Goal: Information Seeking & Learning: Check status

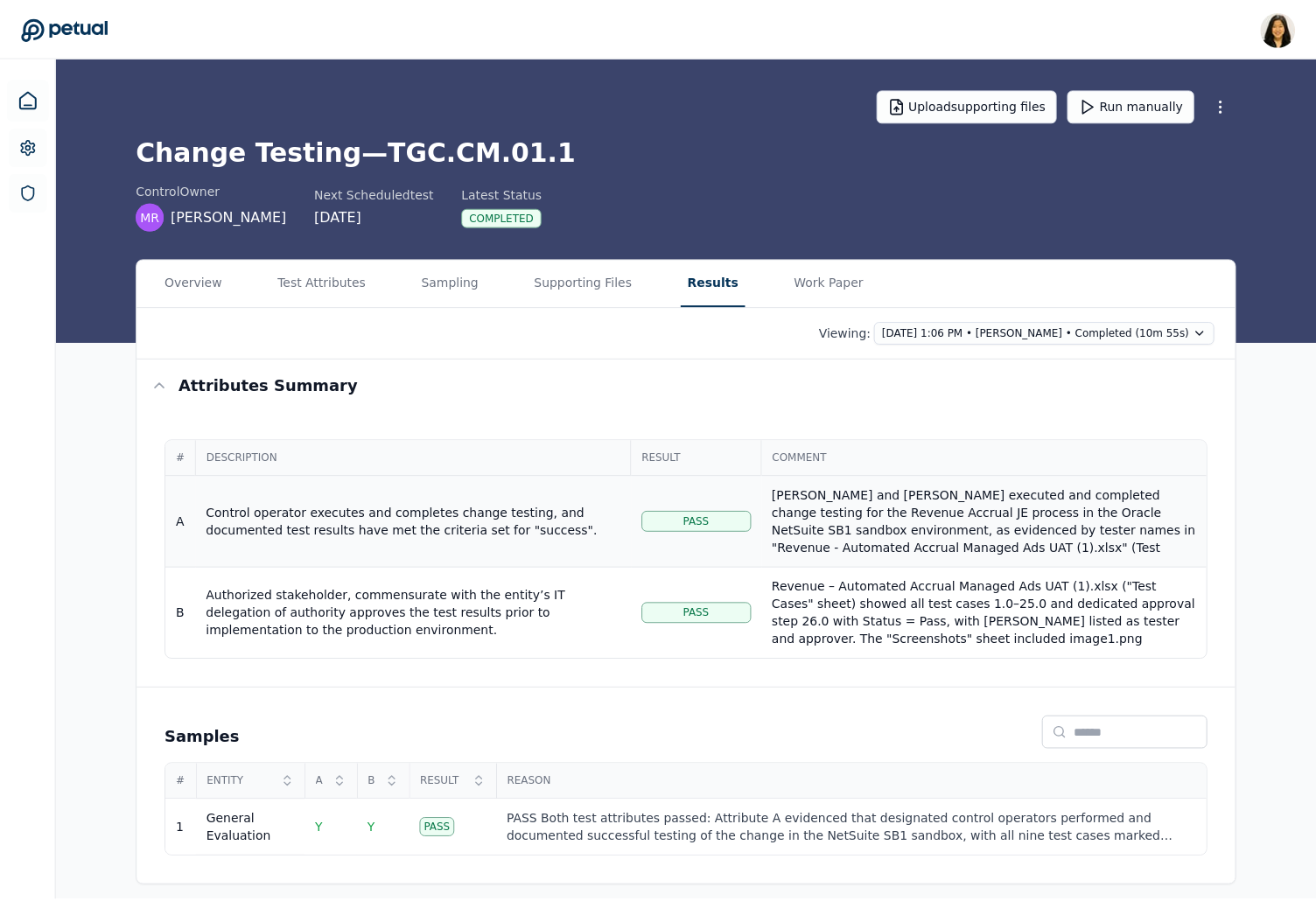
scroll to position [87, 0]
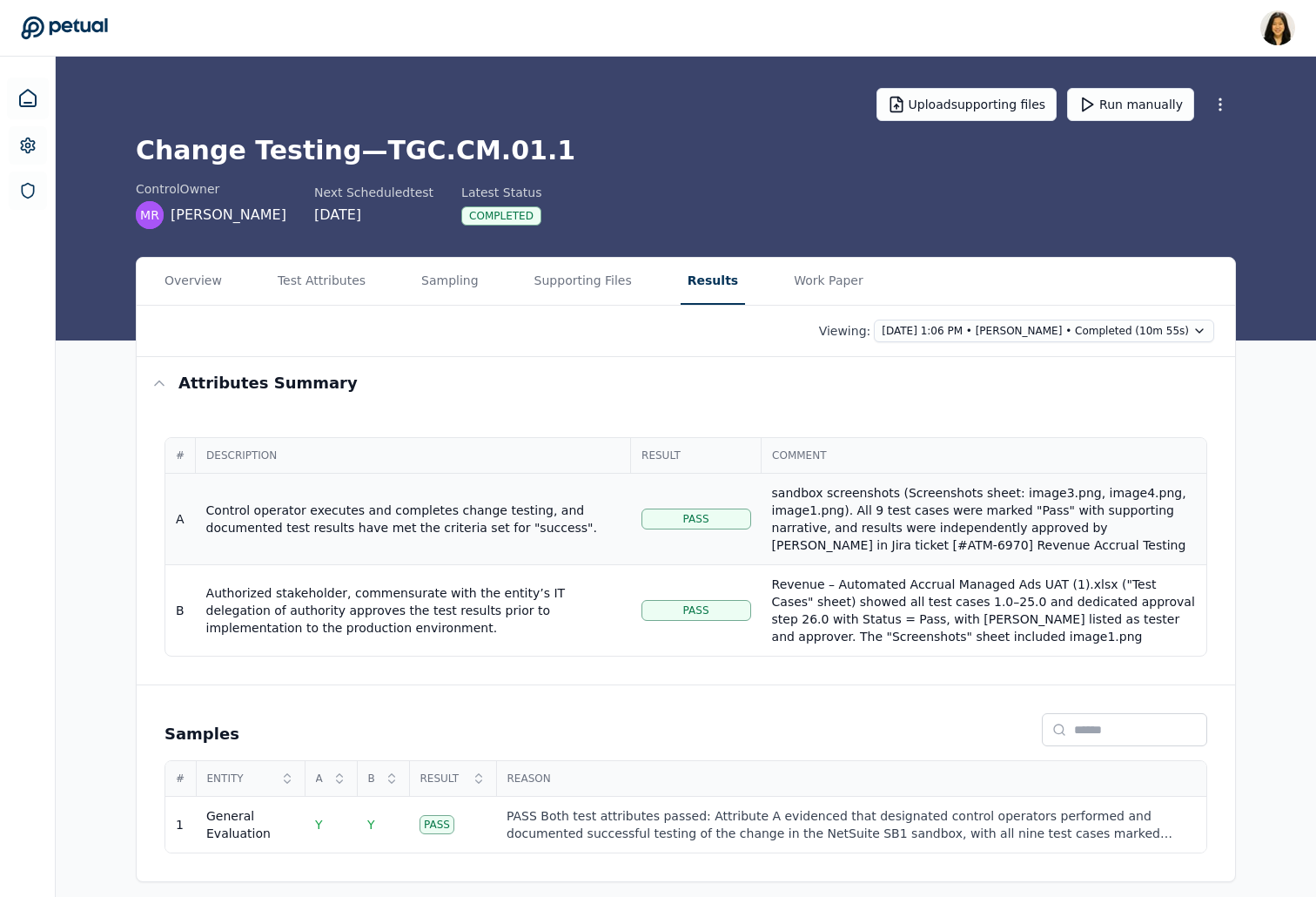
click at [994, 529] on div "[PERSON_NAME] and [PERSON_NAME] executed and completed change testing for the R…" at bounding box center [984, 485] width 424 height 174
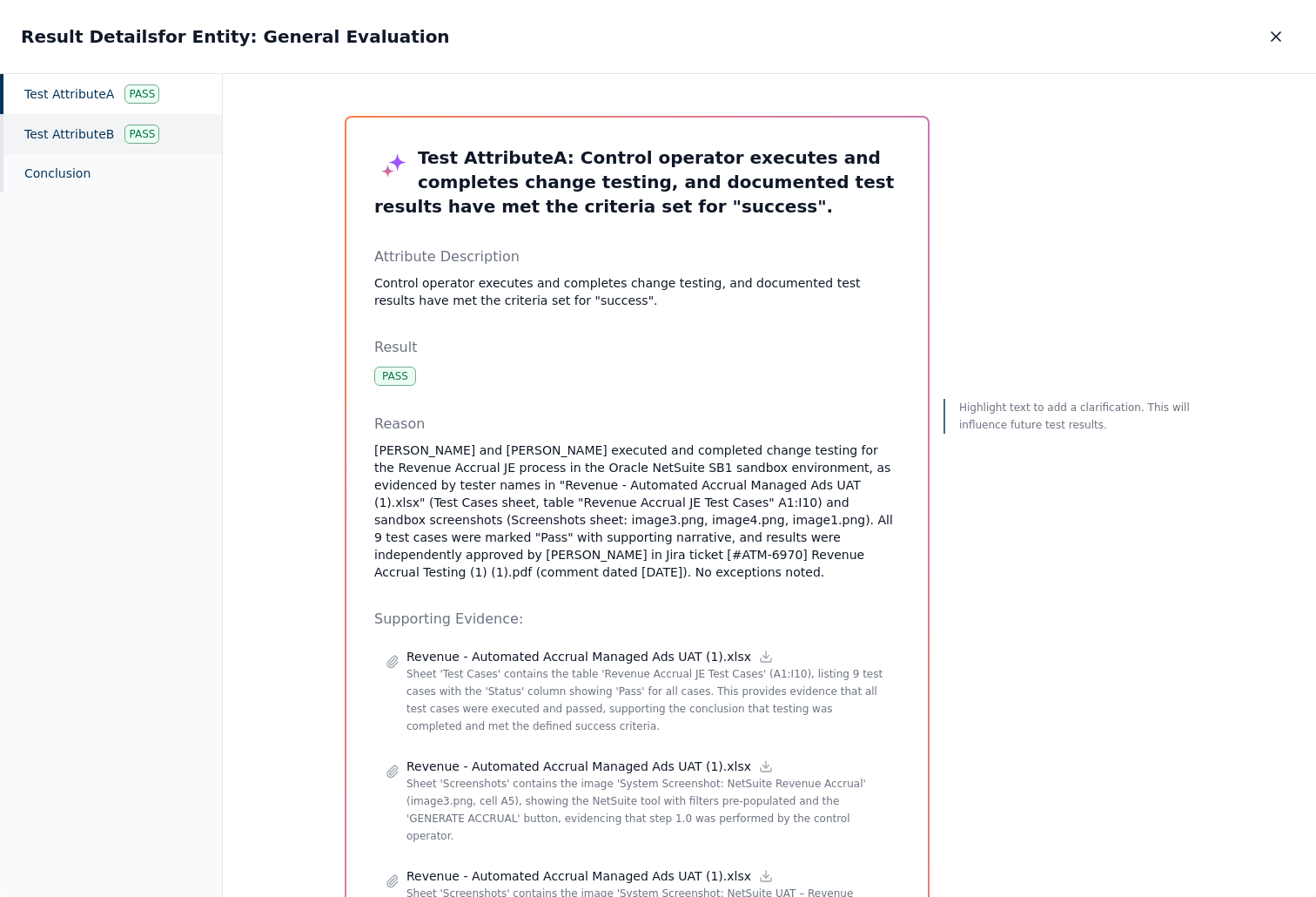
click at [91, 135] on div "Test Attribute B Pass" at bounding box center [111, 135] width 222 height 40
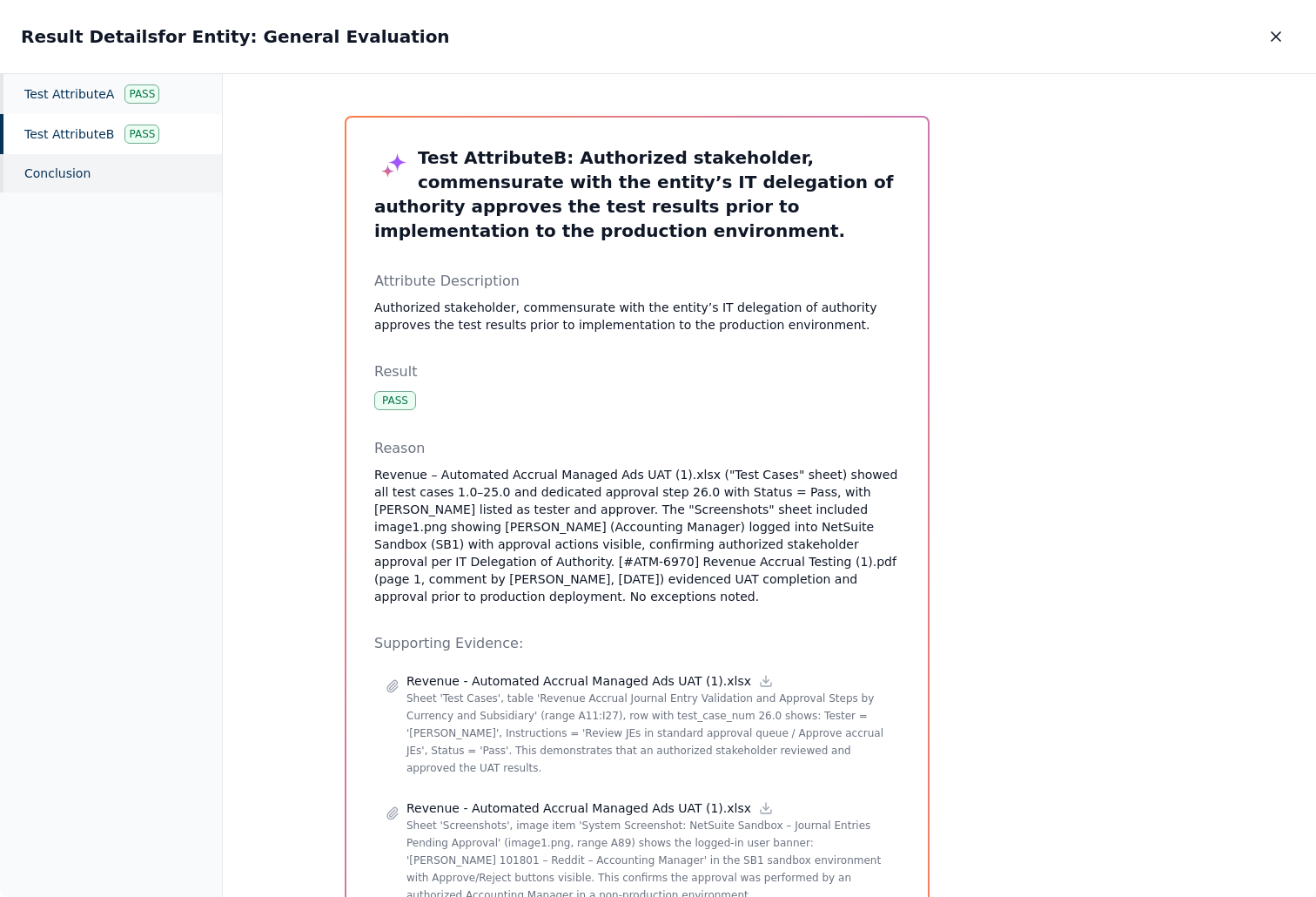
click at [69, 169] on div "Conclusion" at bounding box center [111, 173] width 222 height 39
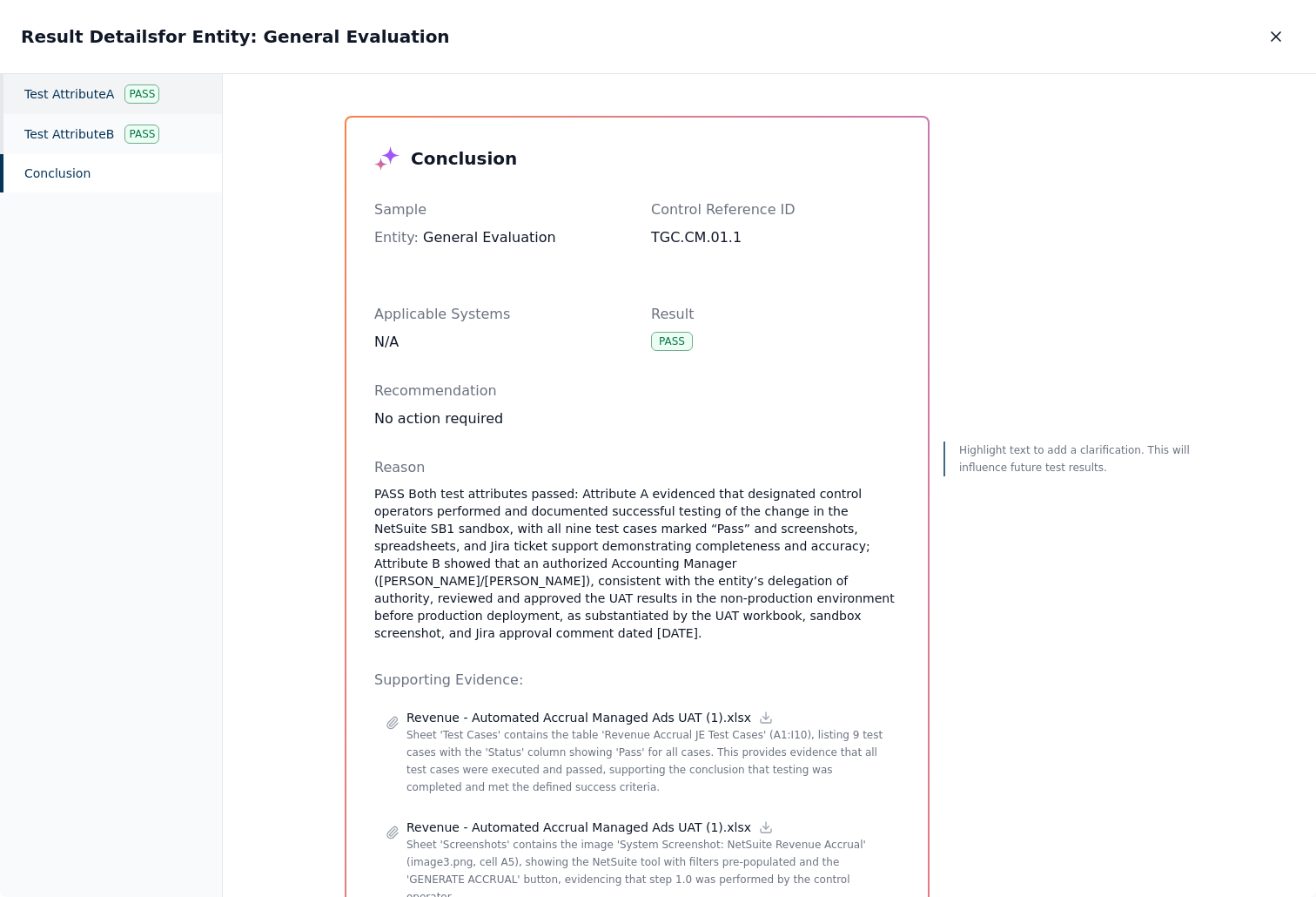
click at [127, 98] on div "Pass" at bounding box center [142, 94] width 35 height 19
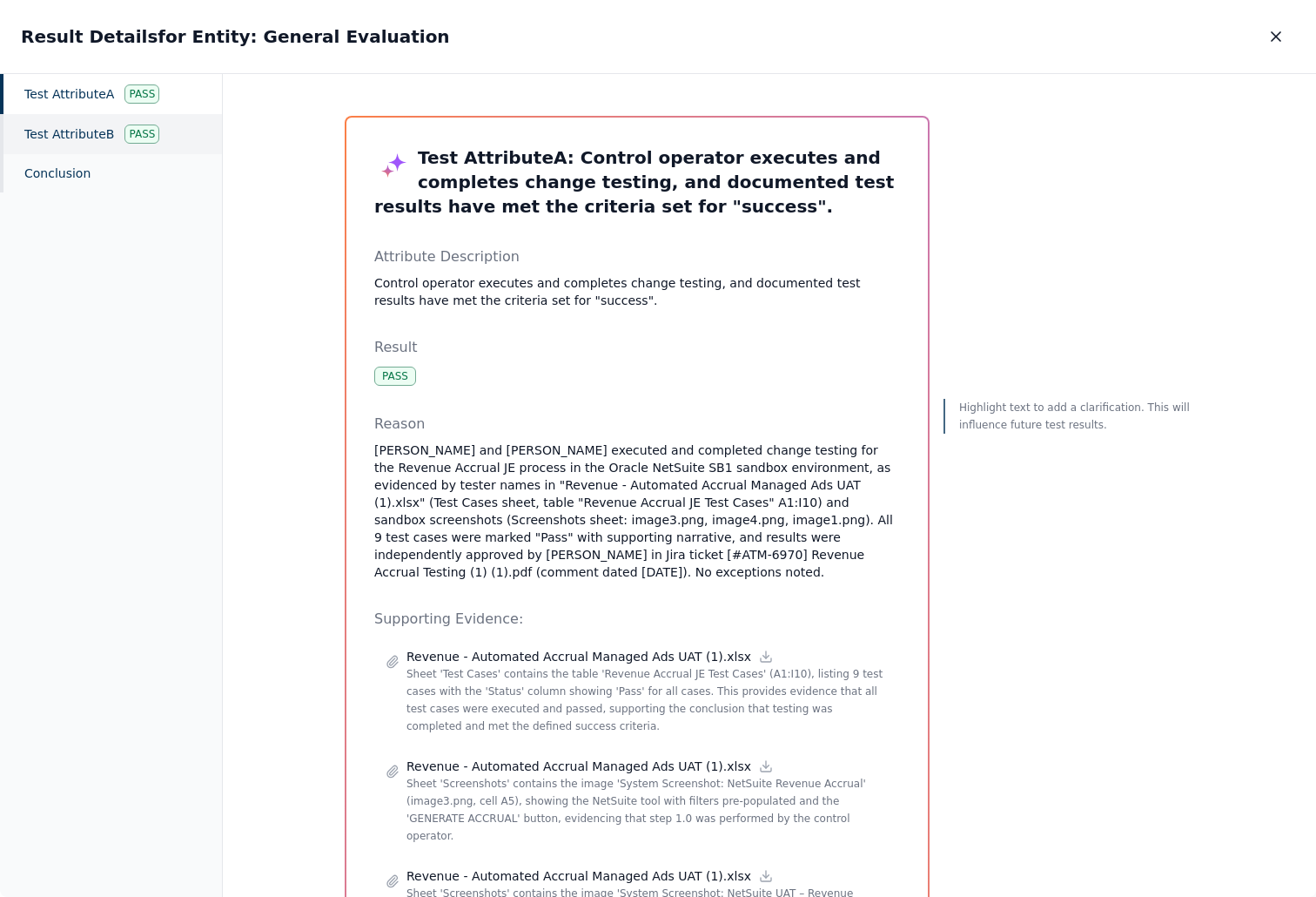
click at [130, 133] on div "Pass" at bounding box center [142, 135] width 35 height 19
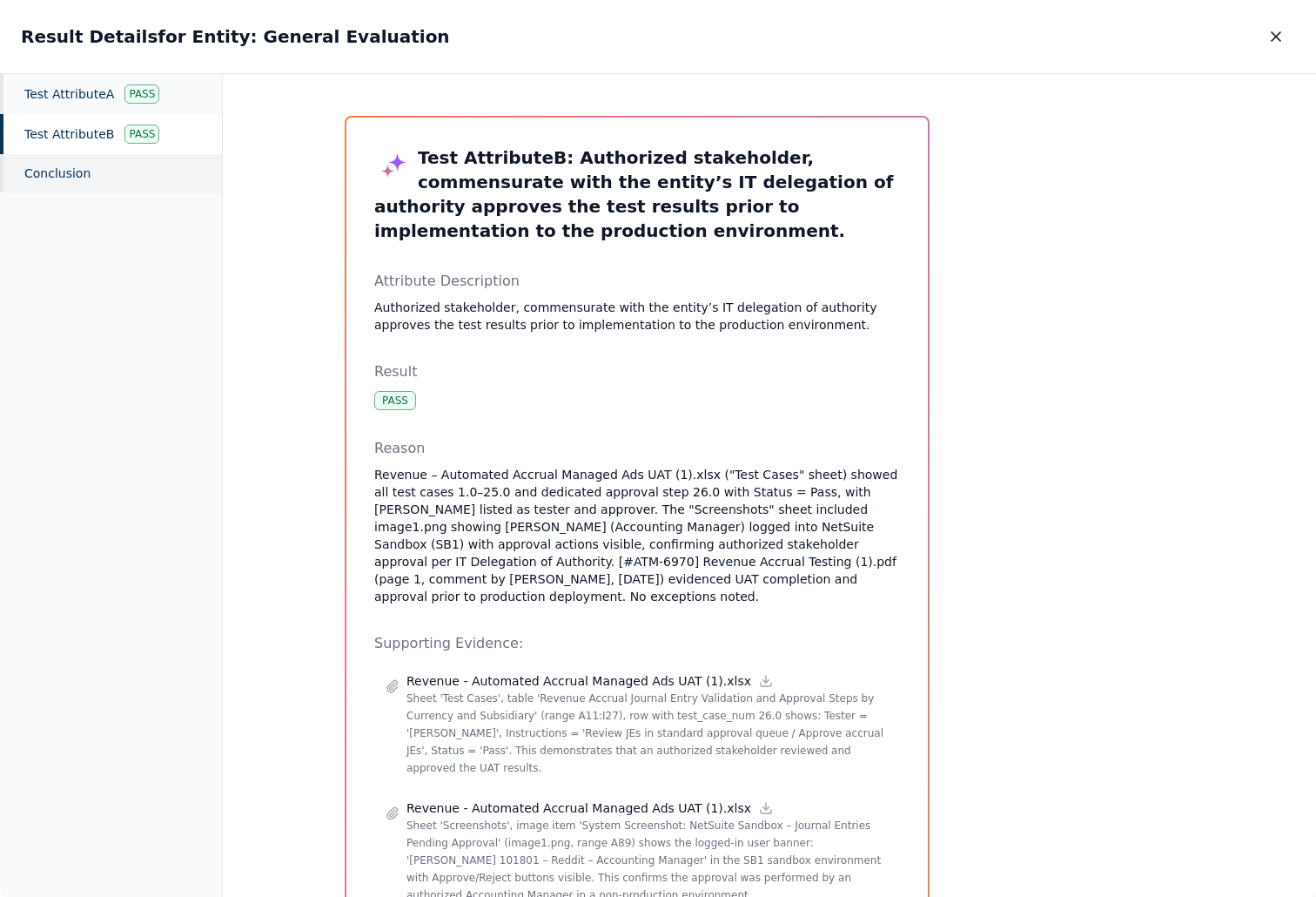
click at [112, 178] on div "Conclusion" at bounding box center [111, 173] width 222 height 39
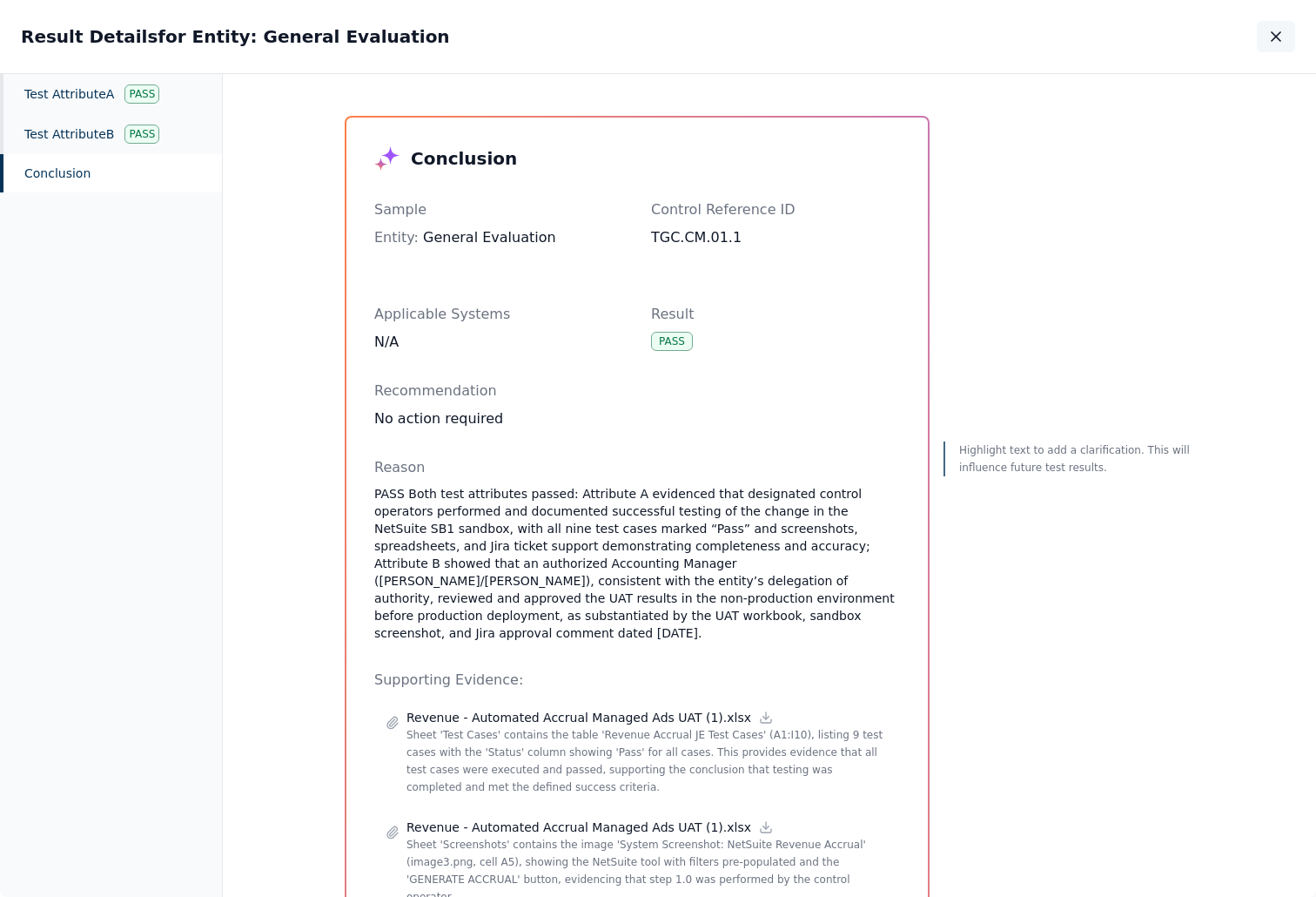
click at [1270, 43] on icon "button" at bounding box center [1276, 37] width 18 height 18
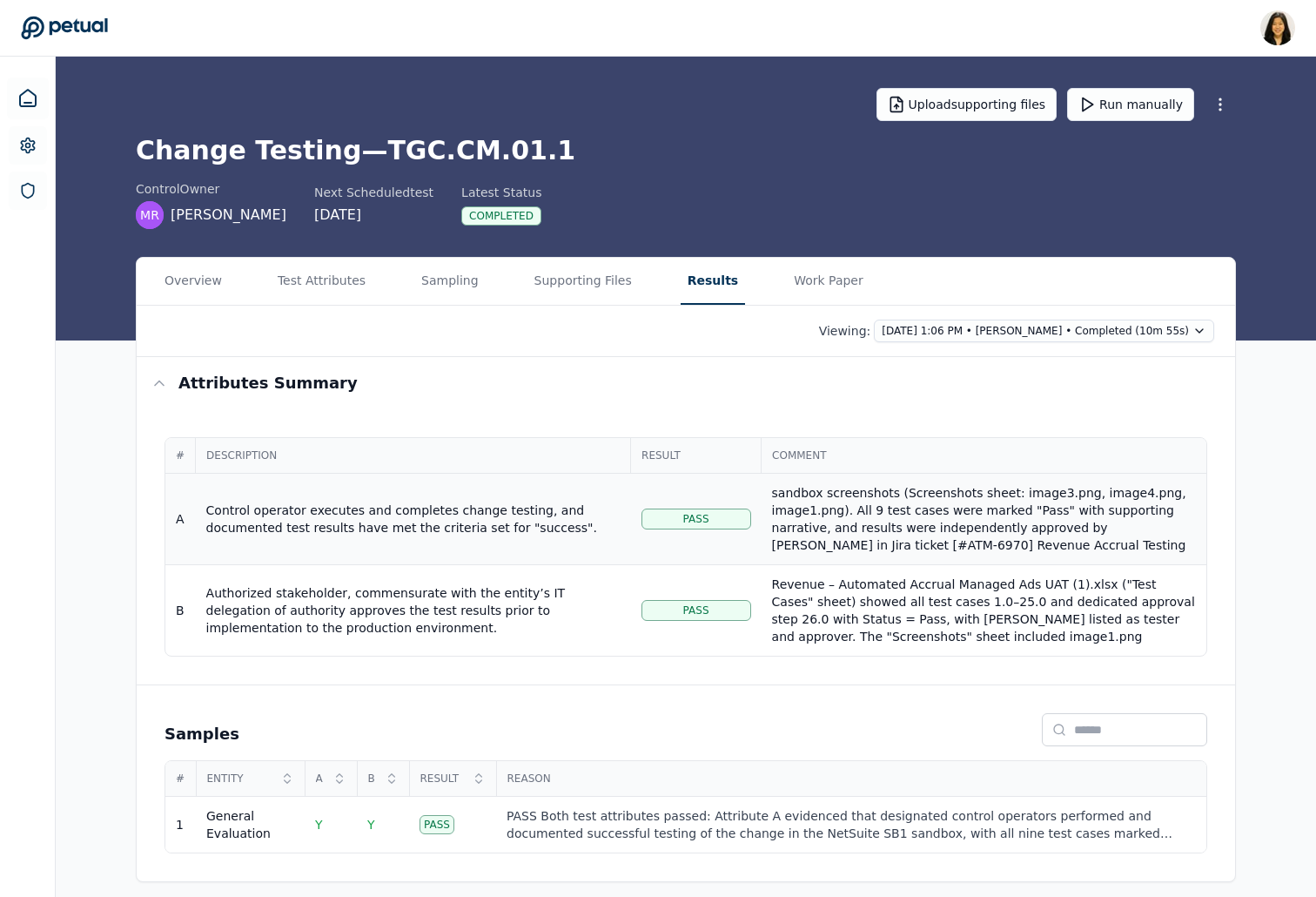
click at [479, 515] on div "Control operator executes and completes change testing, and documented test res…" at bounding box center [413, 519] width 414 height 35
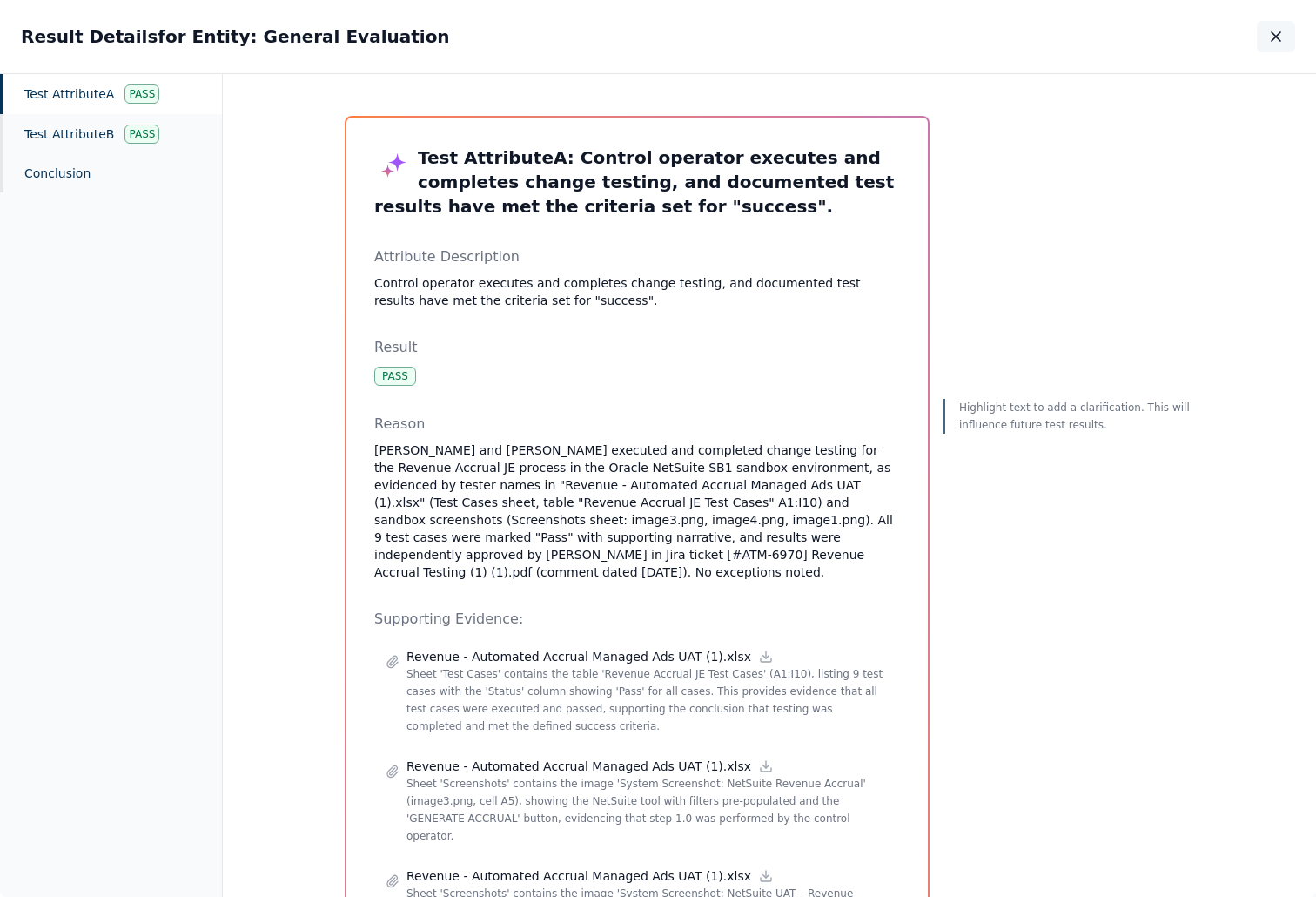
click at [1269, 41] on icon "button" at bounding box center [1276, 37] width 18 height 18
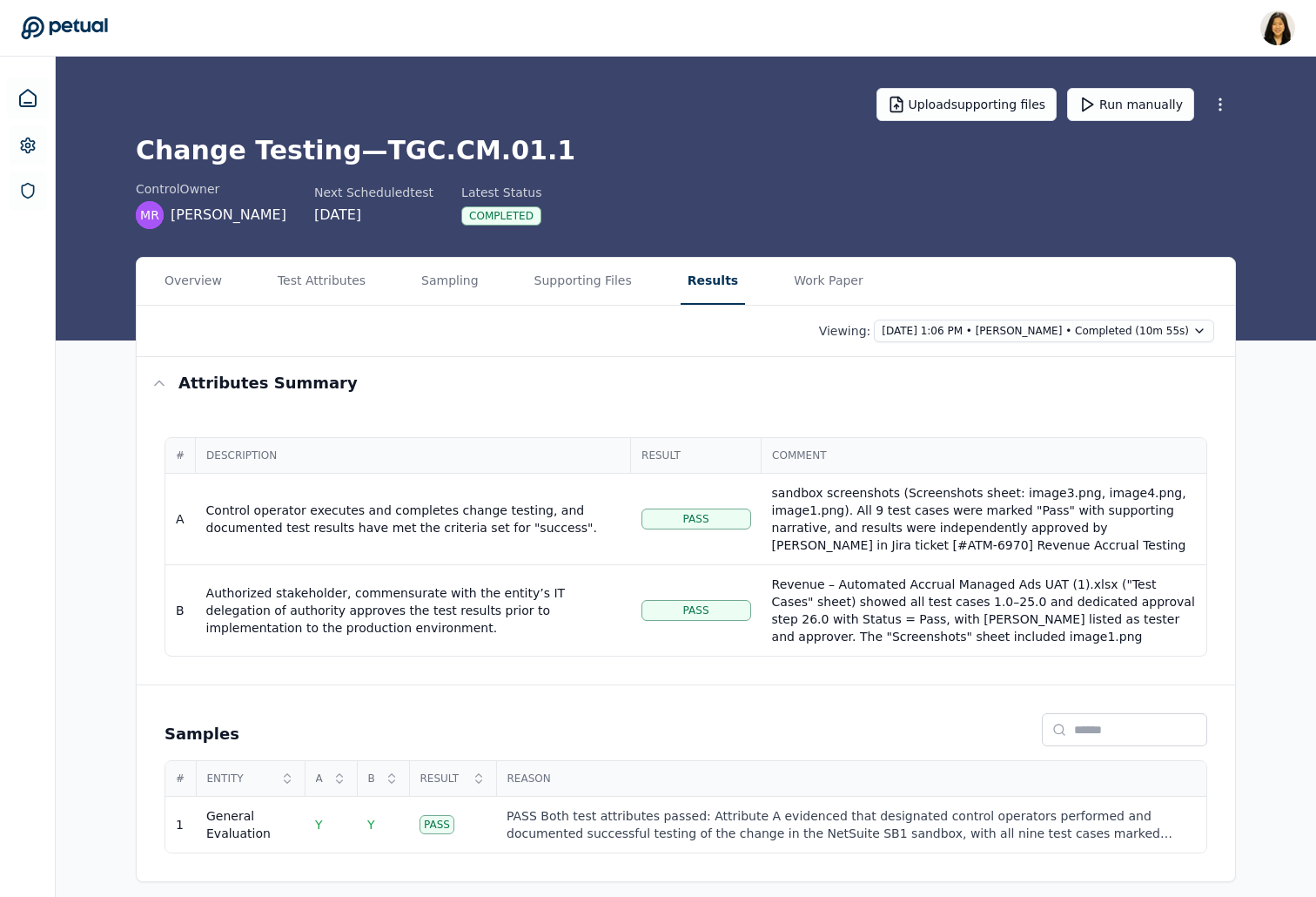
click at [88, 32] on icon at bounding box center [64, 28] width 86 height 23
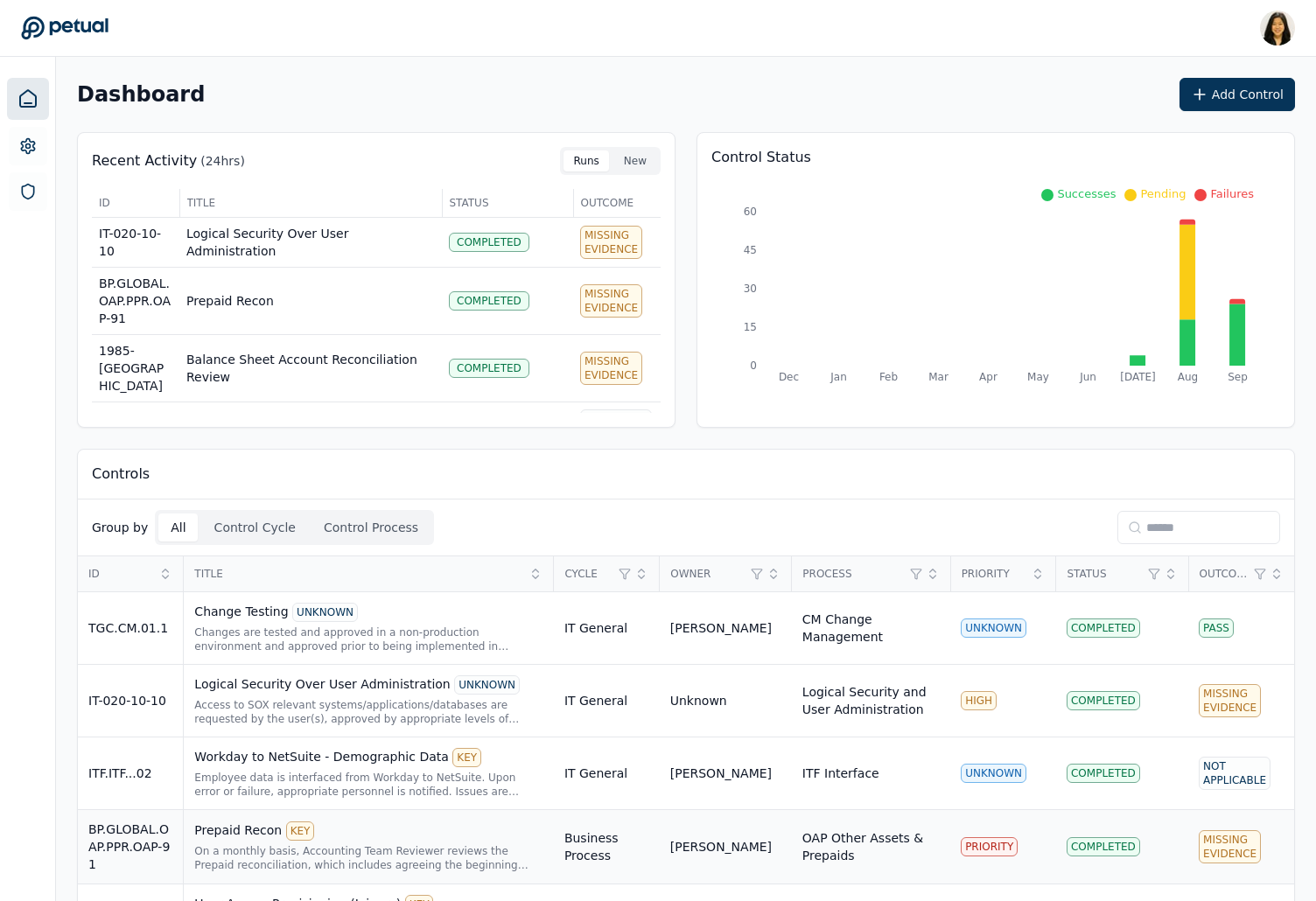
click at [439, 837] on div "Prepaid Recon KEY" at bounding box center [369, 831] width 349 height 19
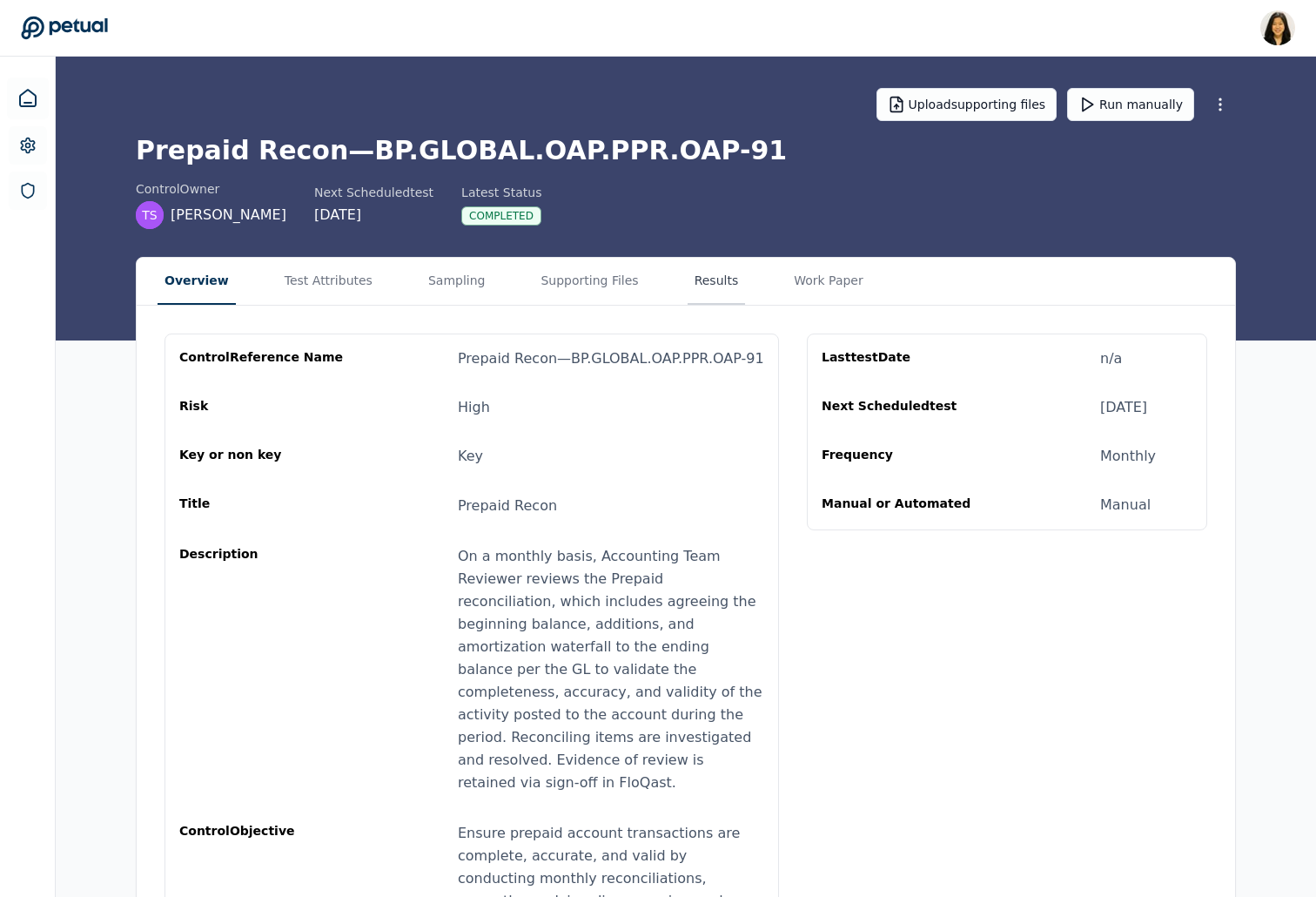
click at [687, 280] on button "Results" at bounding box center [716, 281] width 58 height 47
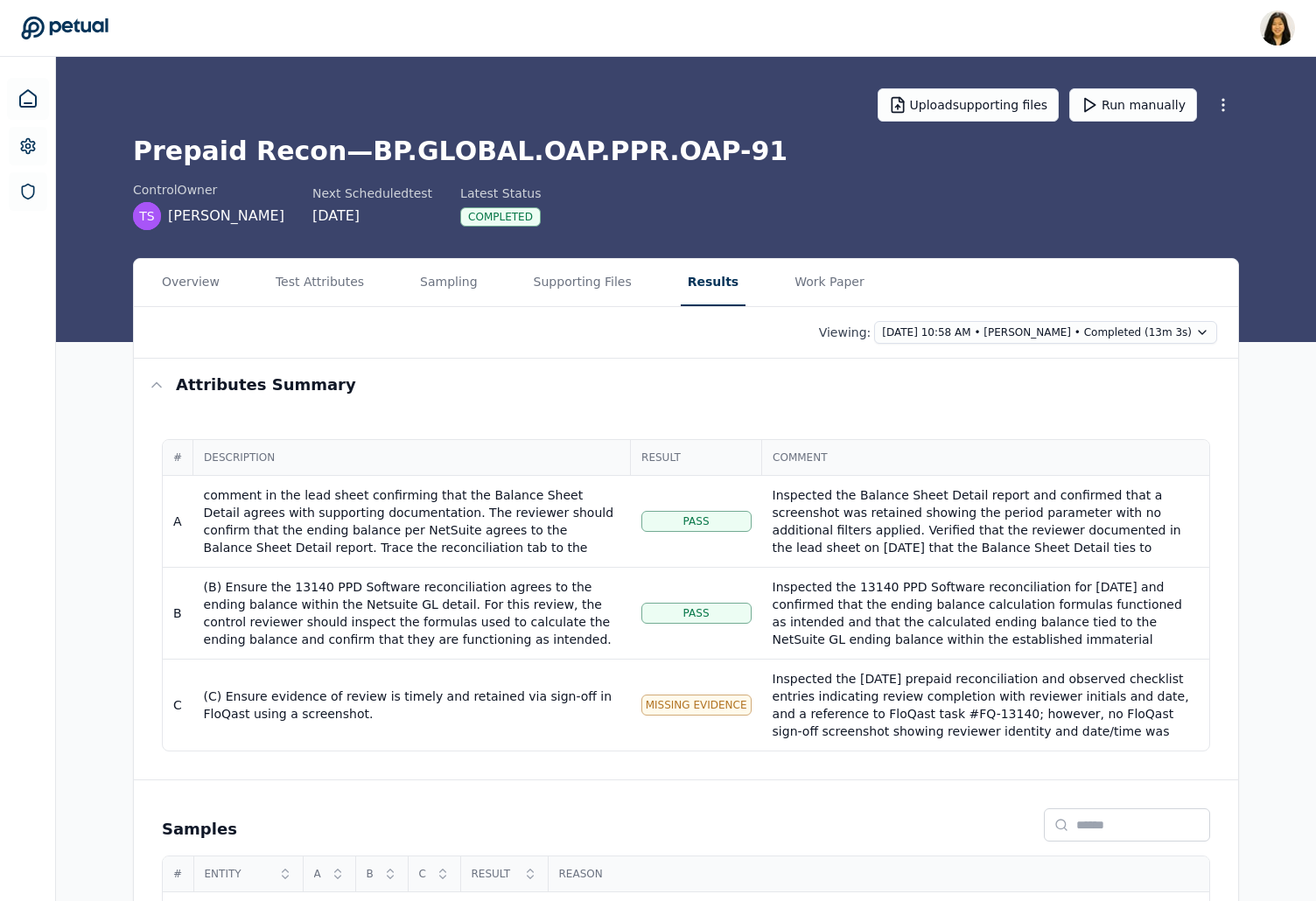
scroll to position [77, 0]
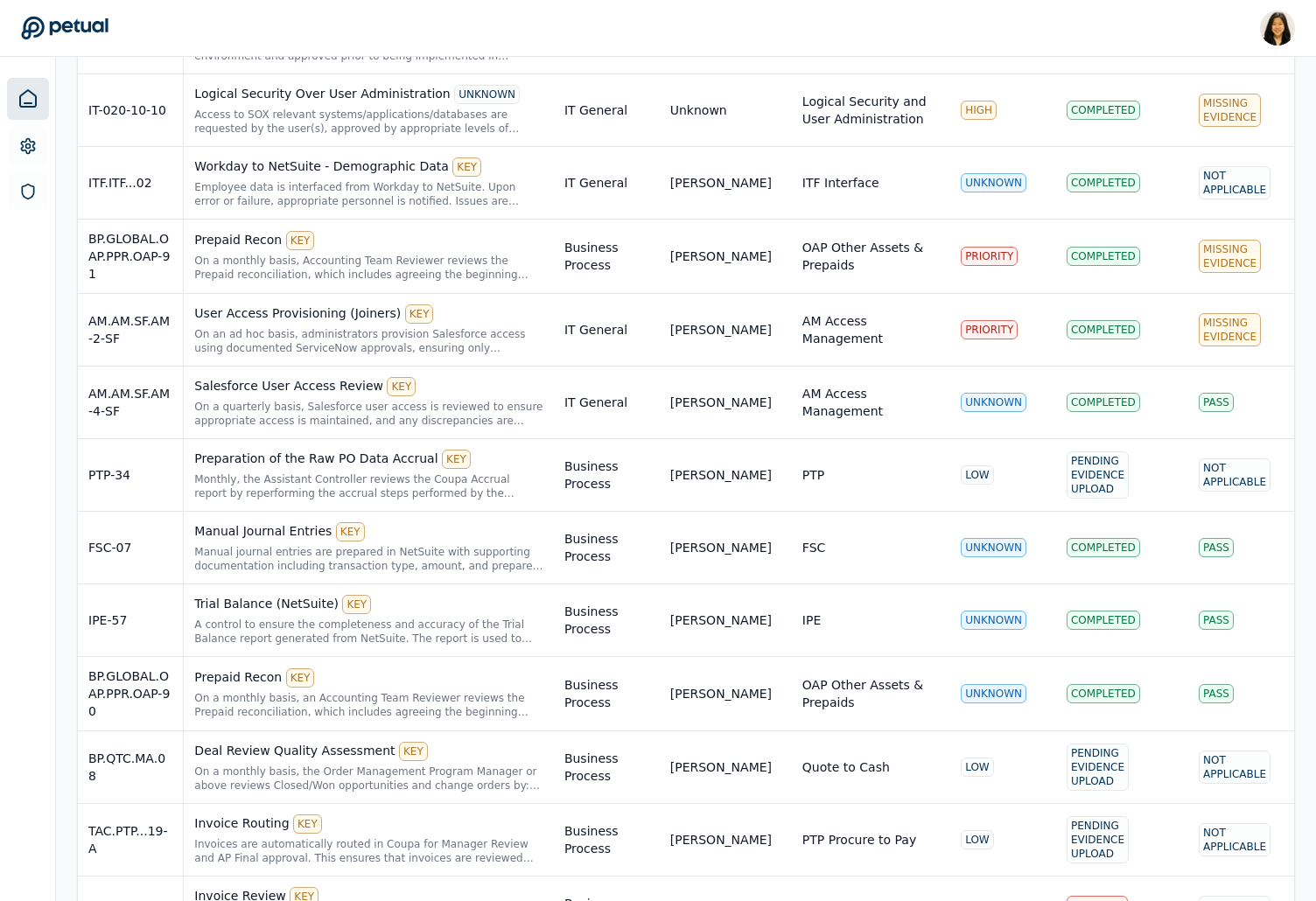
scroll to position [963, 0]
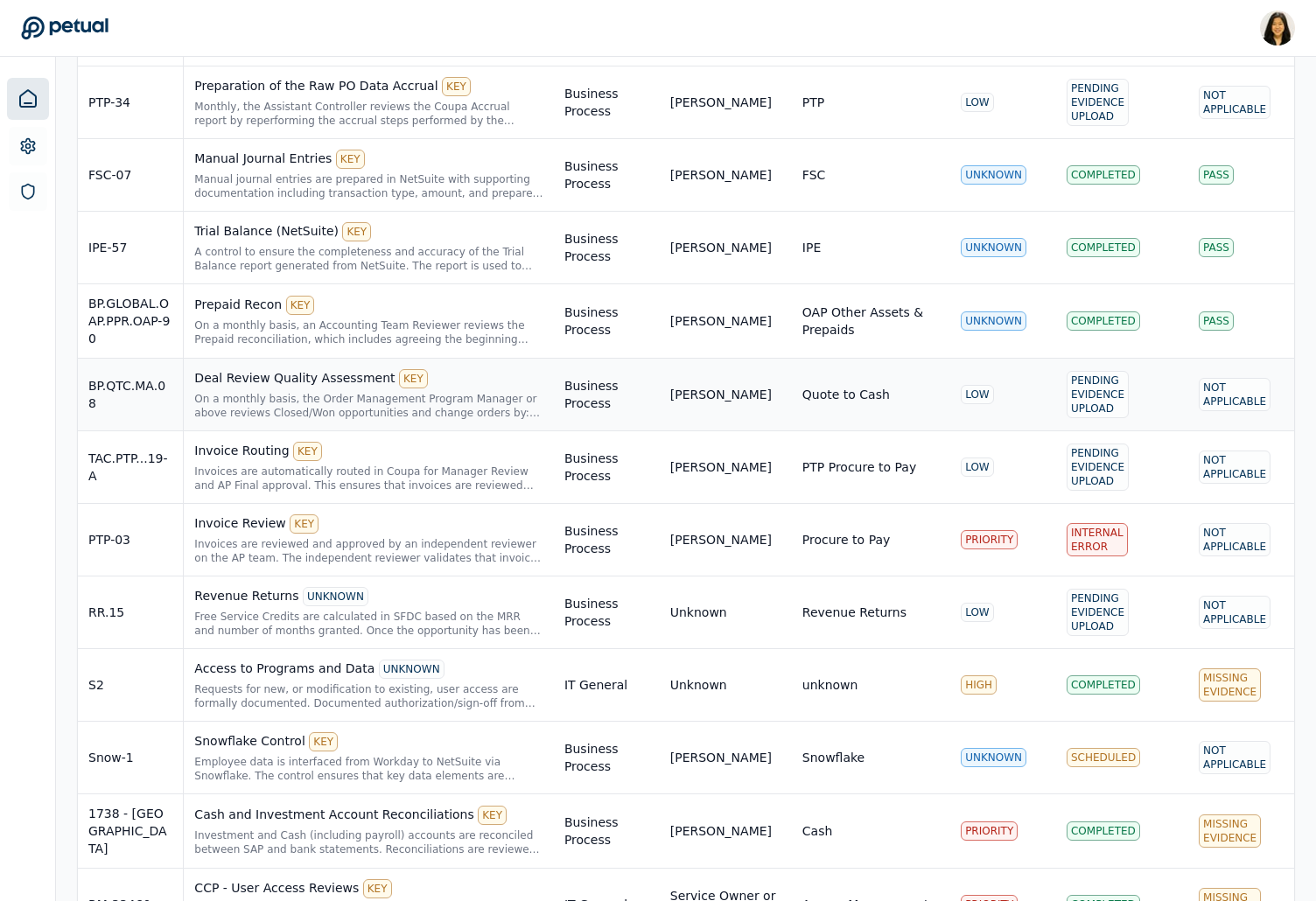
click at [382, 390] on div "Deal Review Quality Assessment KEY On a monthly basis, the Order Management Pro…" at bounding box center [369, 394] width 349 height 50
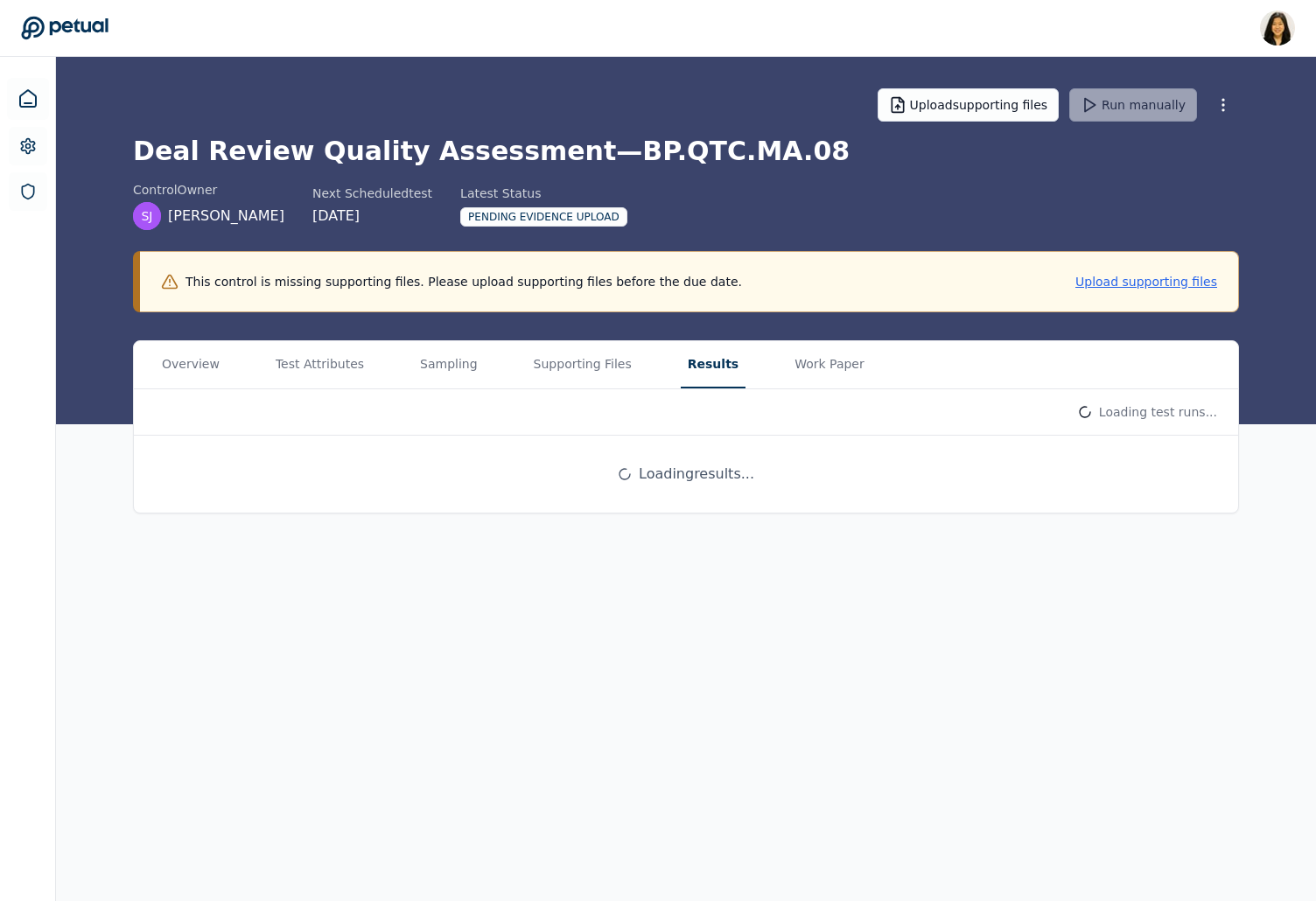
click at [687, 362] on button "Results" at bounding box center [712, 364] width 65 height 47
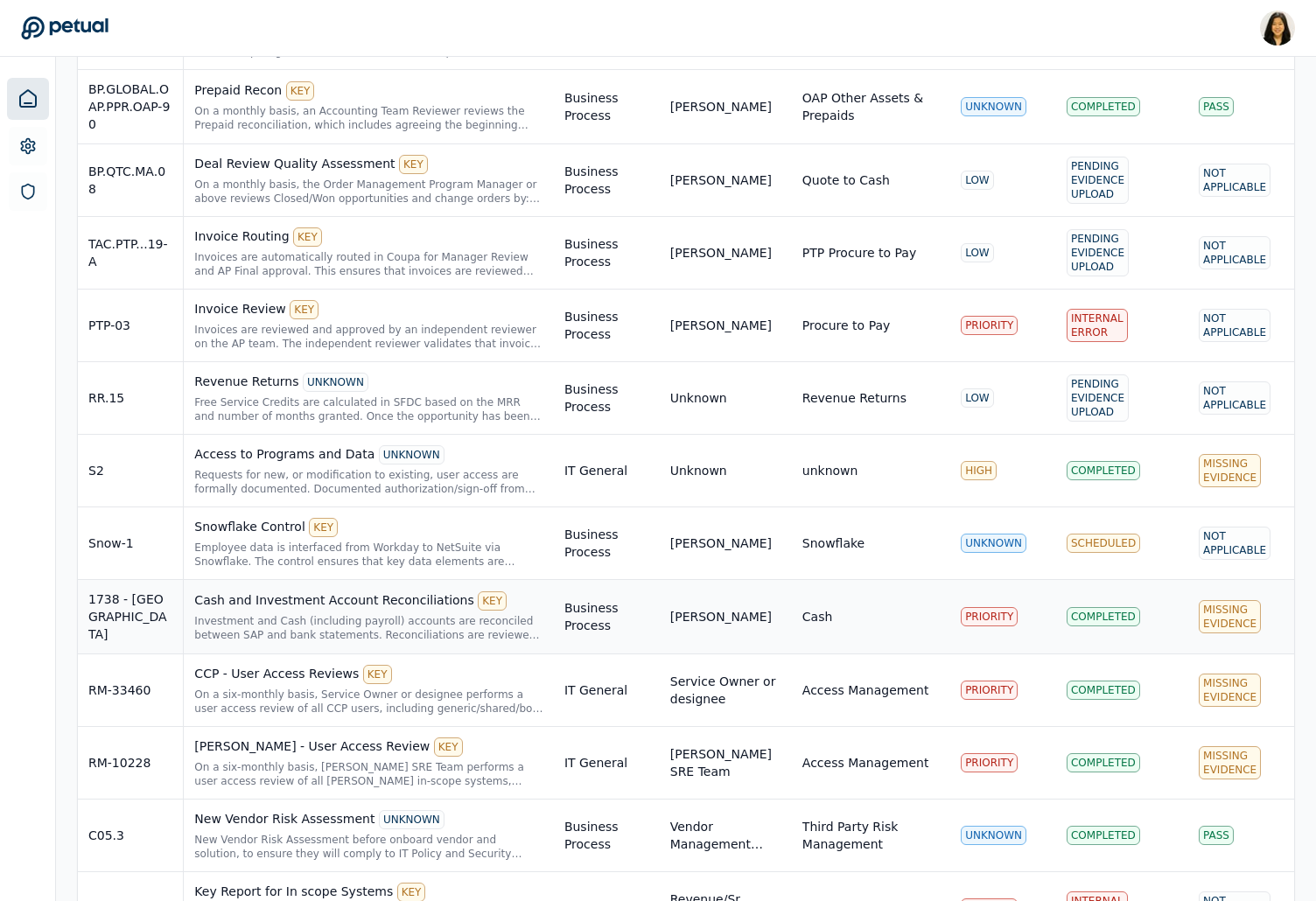
scroll to position [1179, 0]
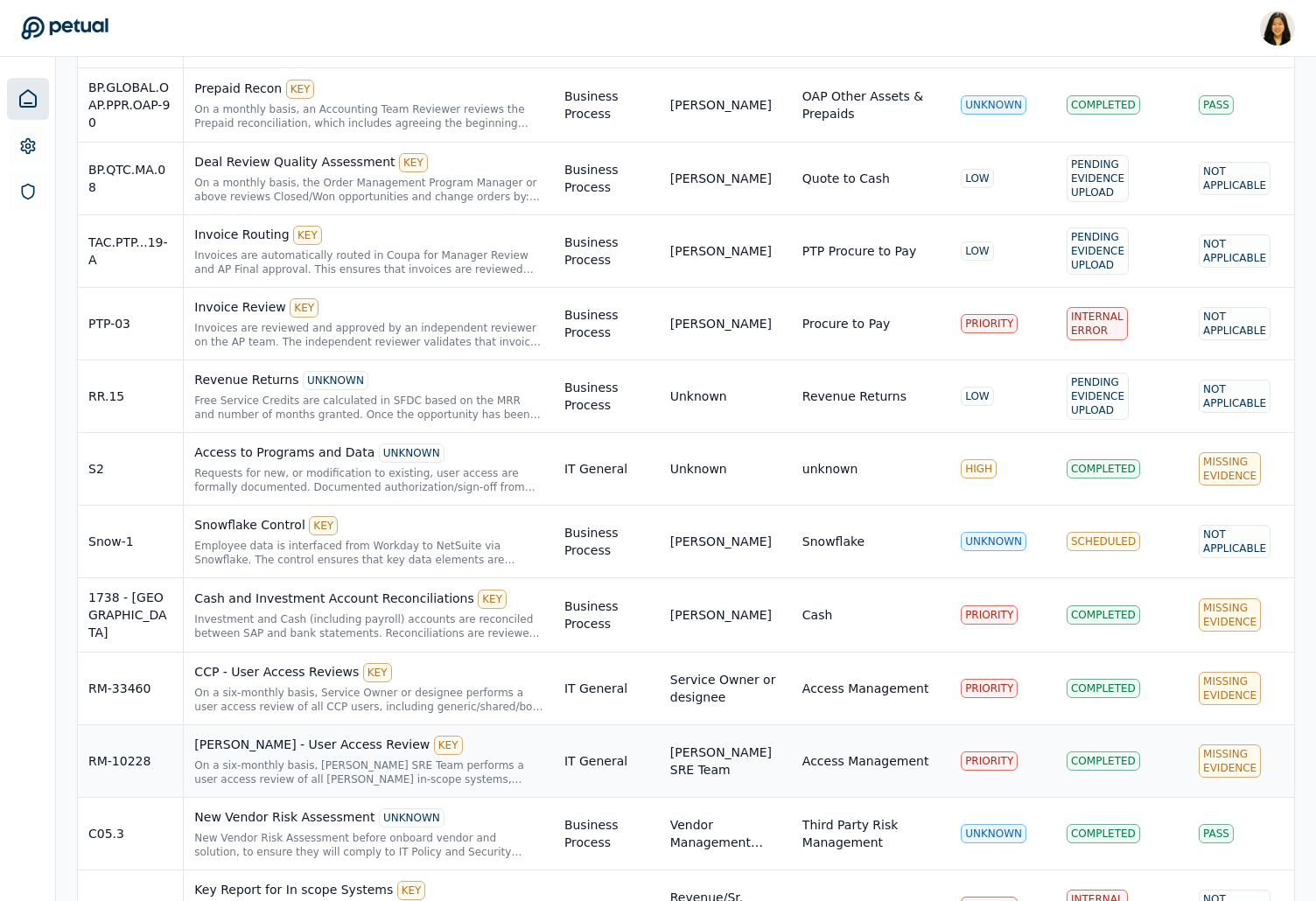
click at [440, 758] on div "On a six-monthly basis, [PERSON_NAME] SRE Team performs a user access review of…" at bounding box center [369, 772] width 349 height 28
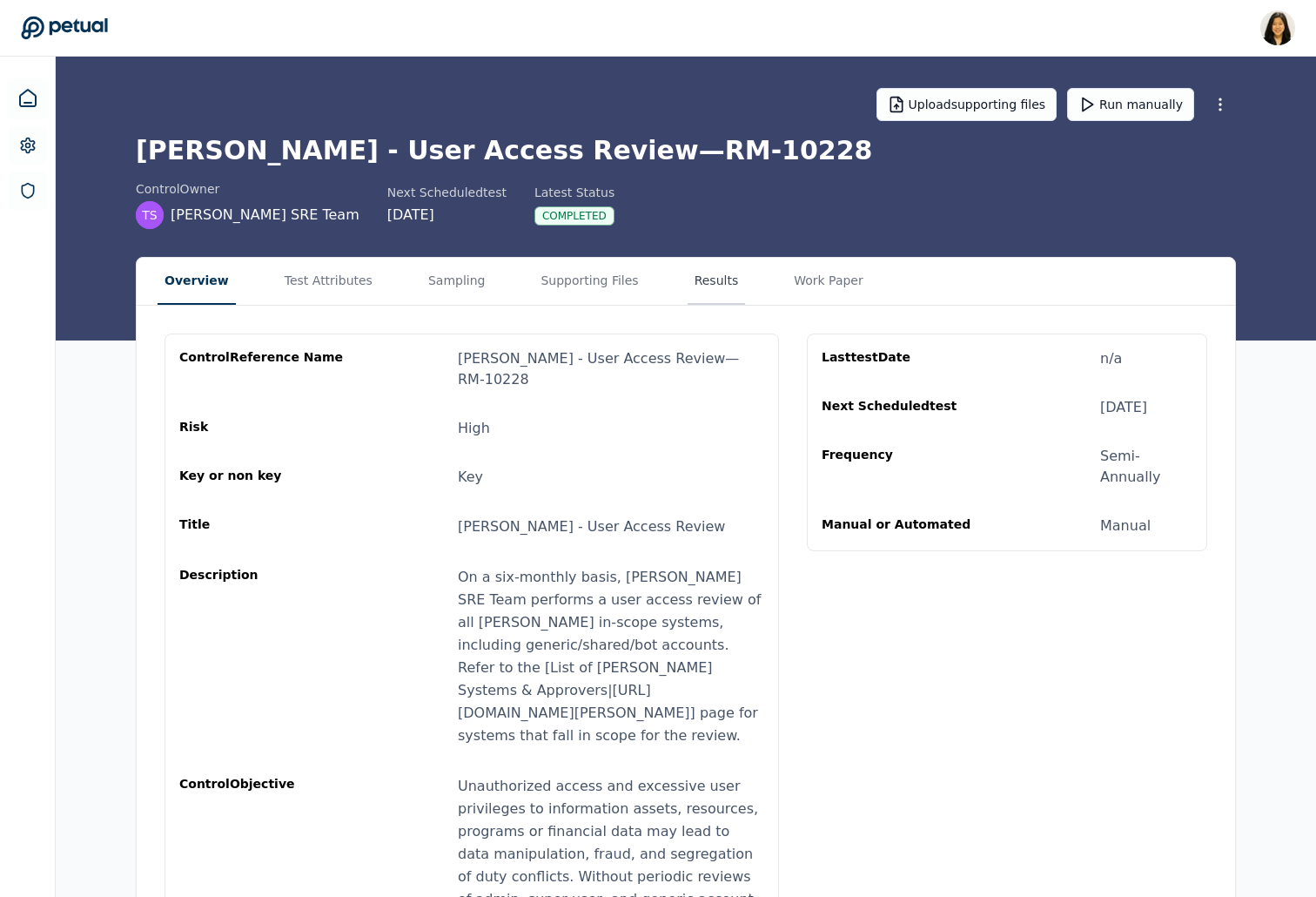
click at [694, 270] on button "Results" at bounding box center [716, 281] width 58 height 47
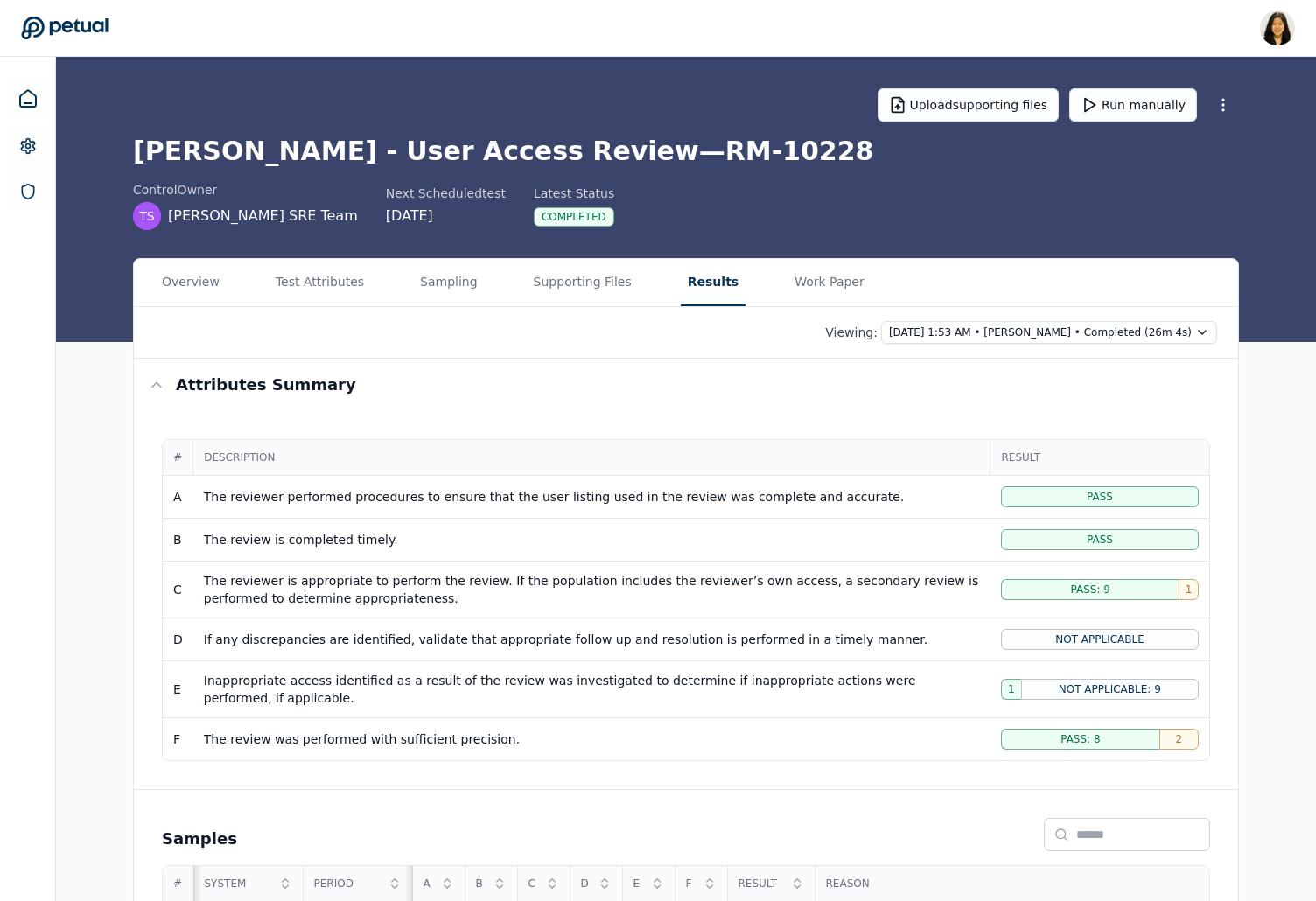
click at [637, 633] on div "If any discrepancies are identified, validate that appropriate follow up and re…" at bounding box center [592, 640] width 776 height 18
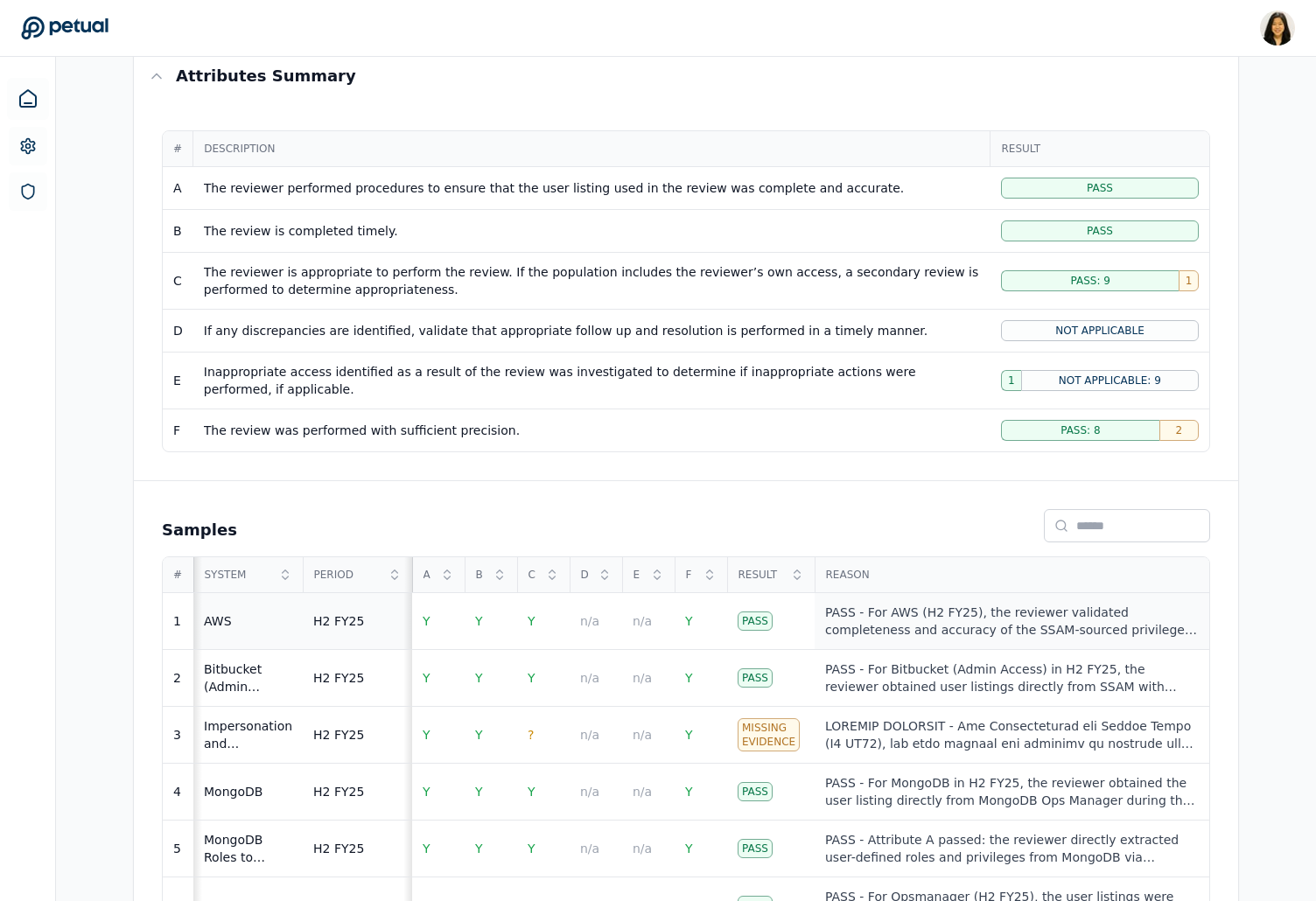
scroll to position [350, 0]
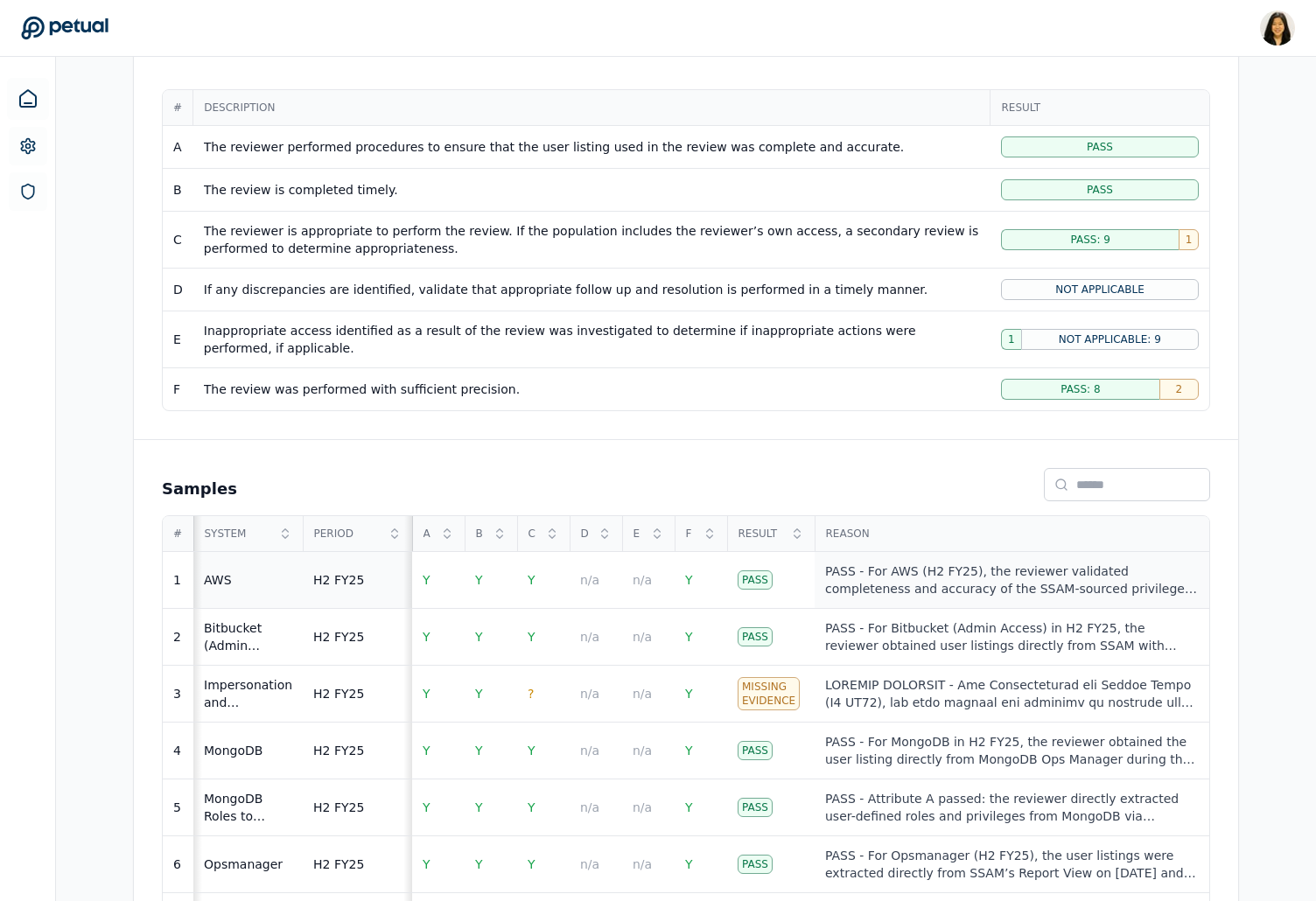
click at [885, 583] on div "PASS - For AWS (H2 FY25), the reviewer validated completeness and accuracy of t…" at bounding box center [1012, 580] width 374 height 35
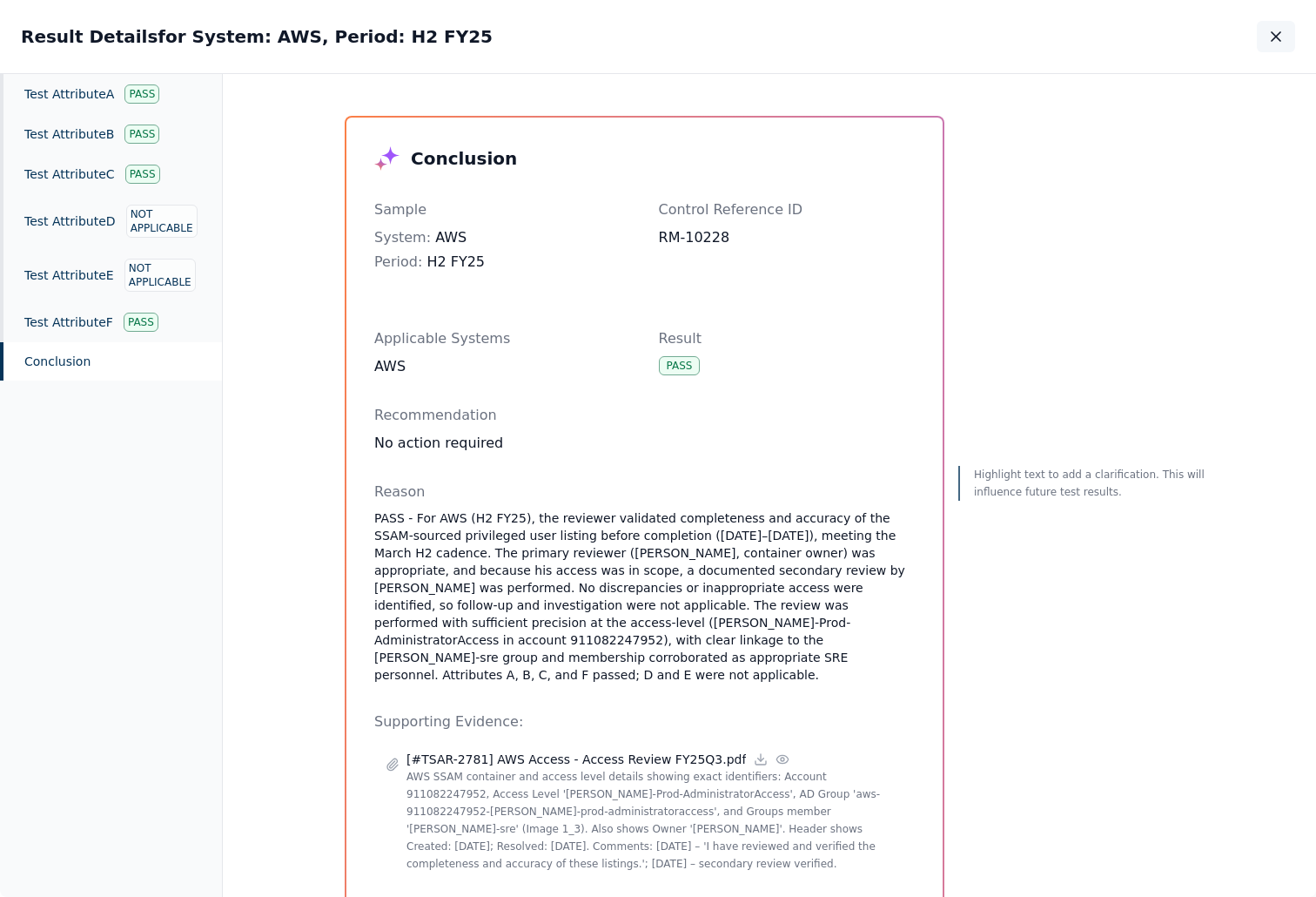
click at [1280, 36] on icon "button" at bounding box center [1276, 37] width 18 height 18
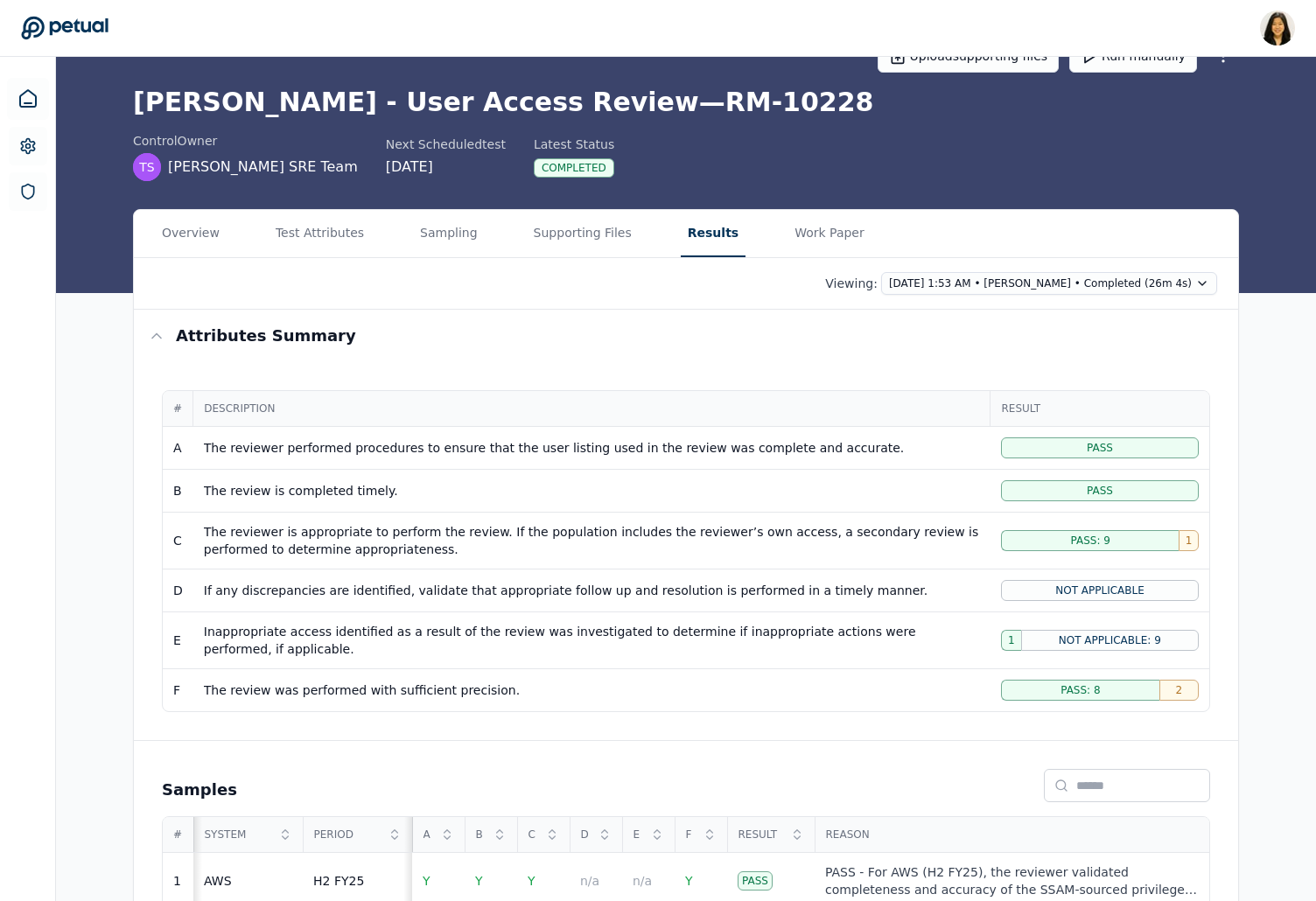
scroll to position [29, 0]
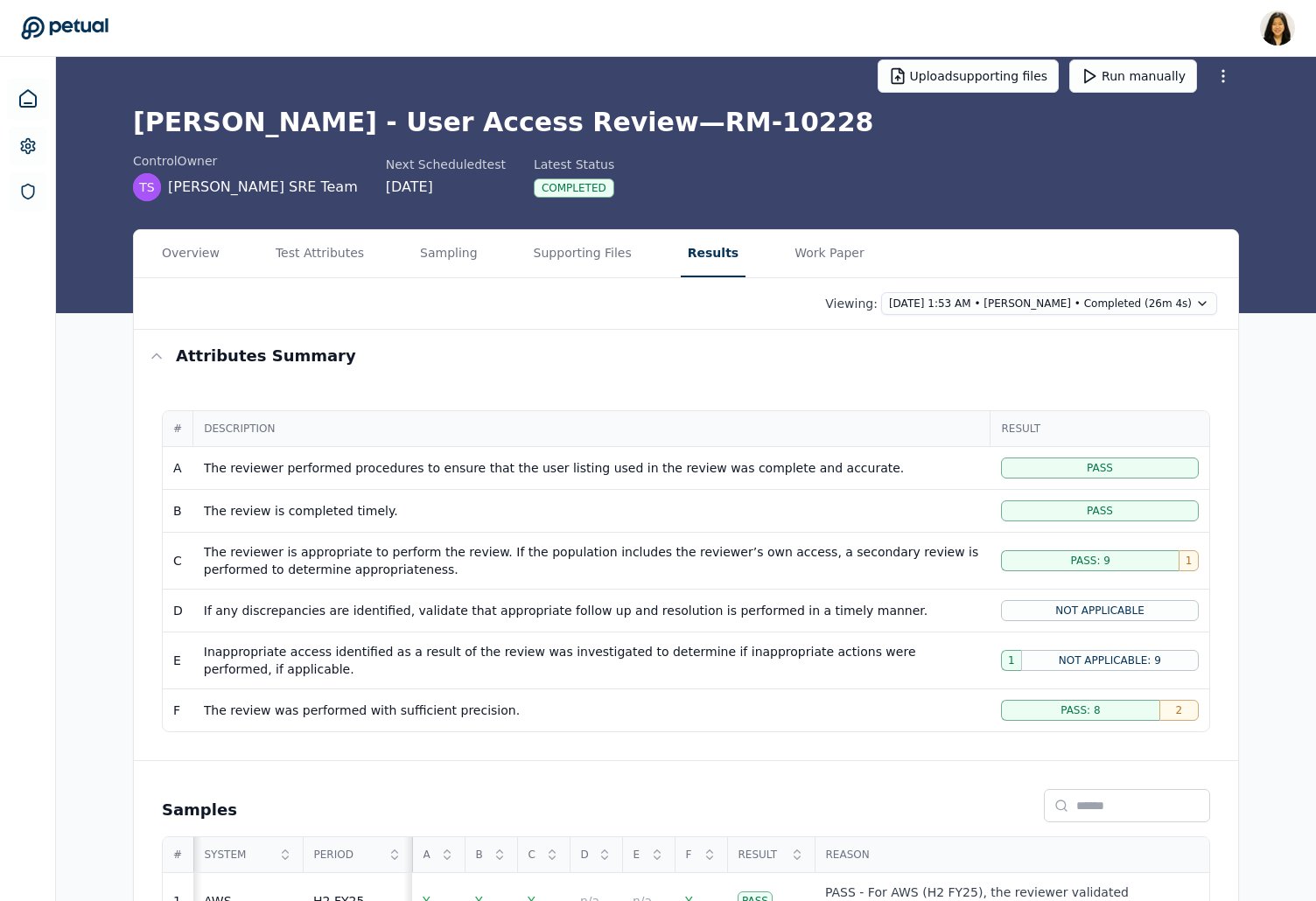
click at [57, 26] on icon at bounding box center [65, 28] width 87 height 23
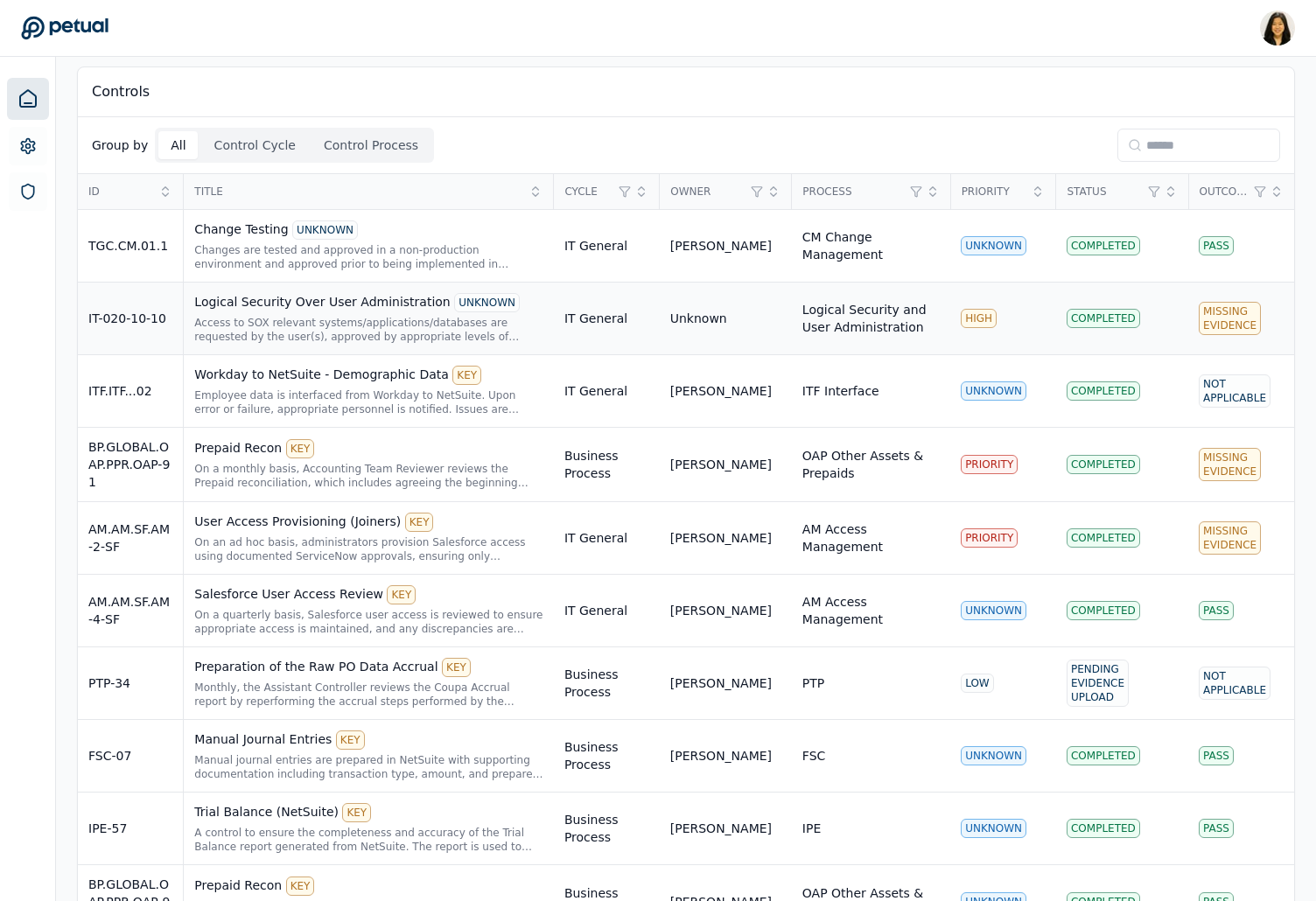
scroll to position [511, 0]
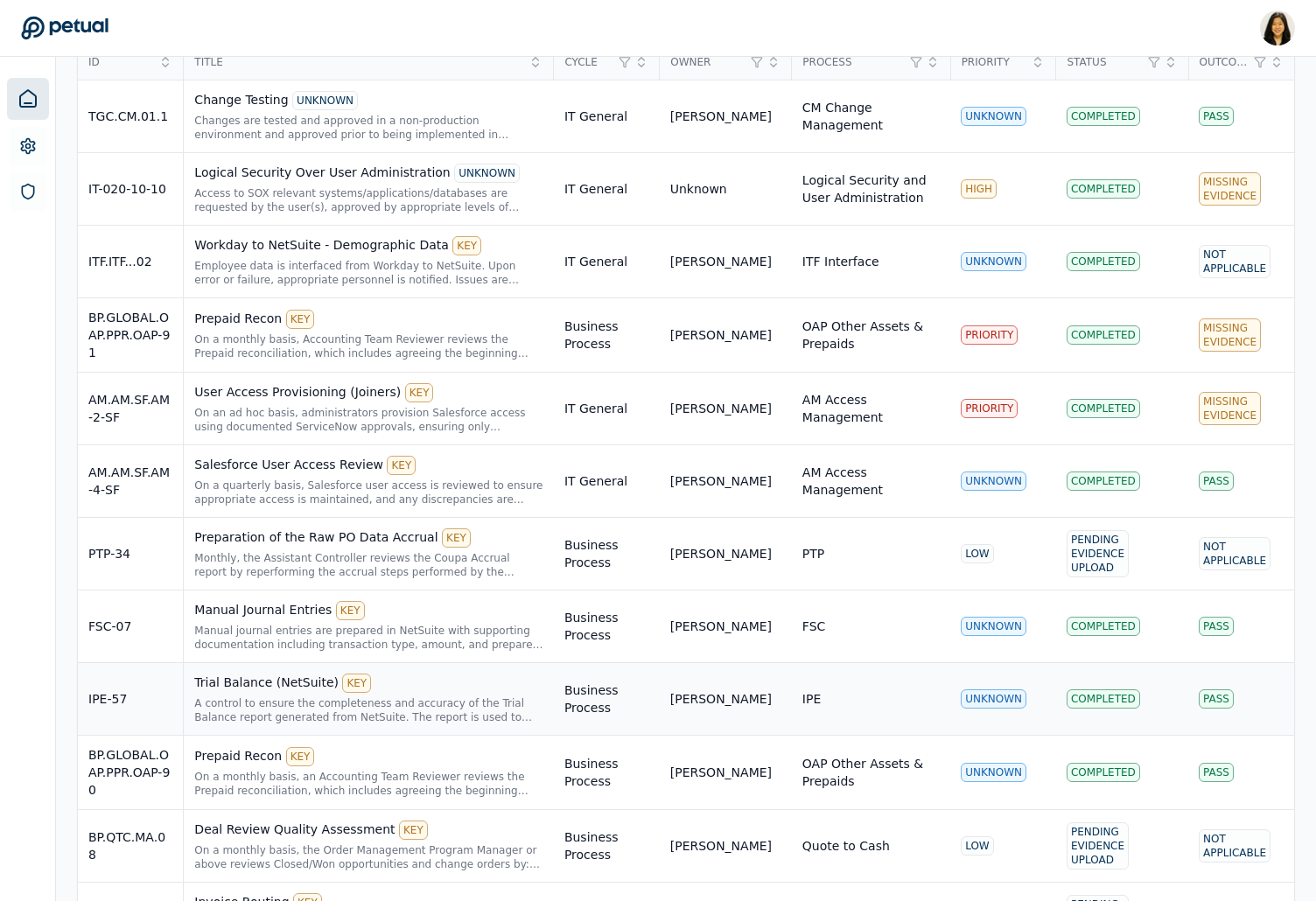
click at [417, 696] on div "A control to ensure the completeness and accuracy of the Trial Balance report g…" at bounding box center [369, 710] width 349 height 28
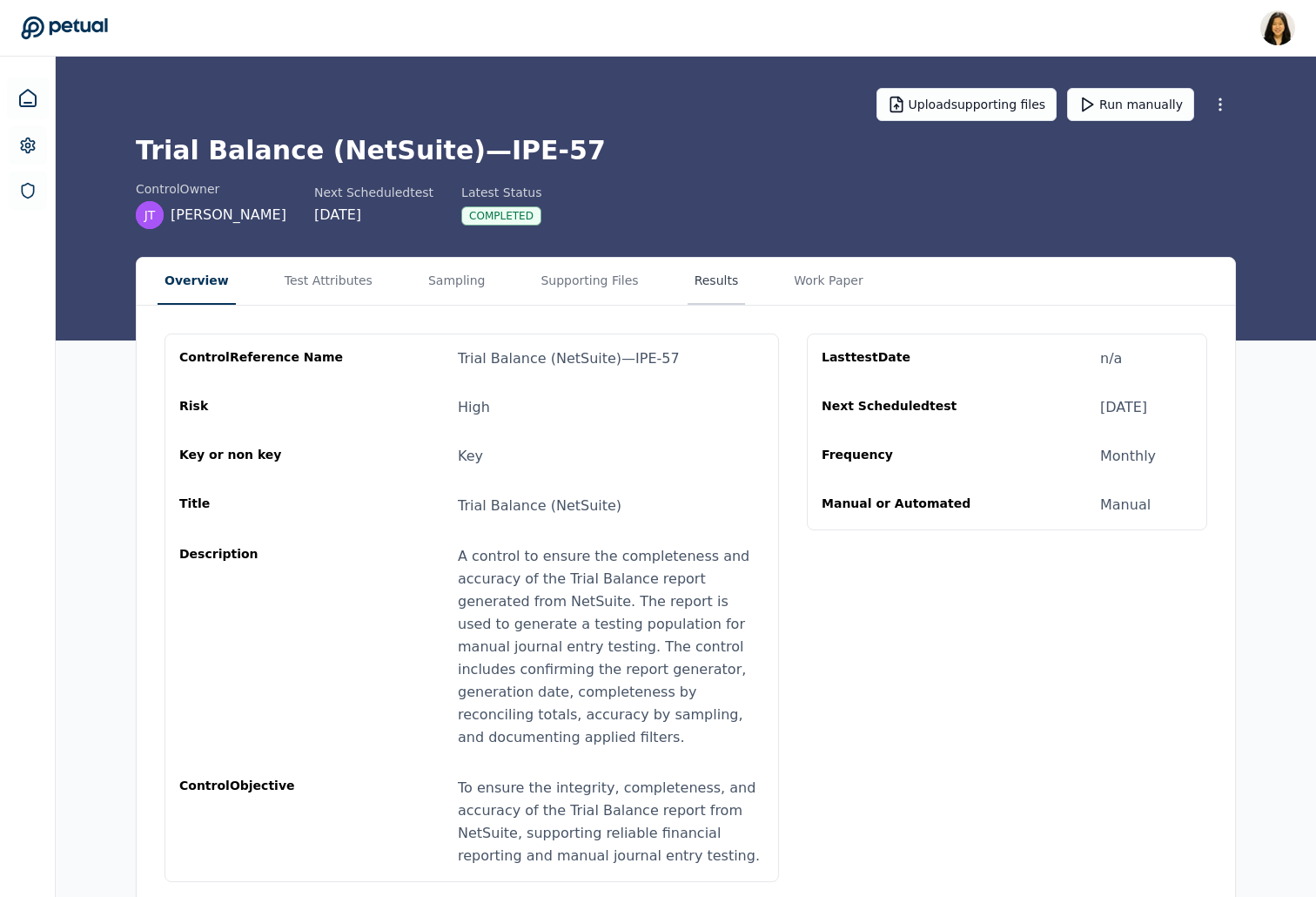
click at [687, 278] on button "Results" at bounding box center [716, 281] width 58 height 47
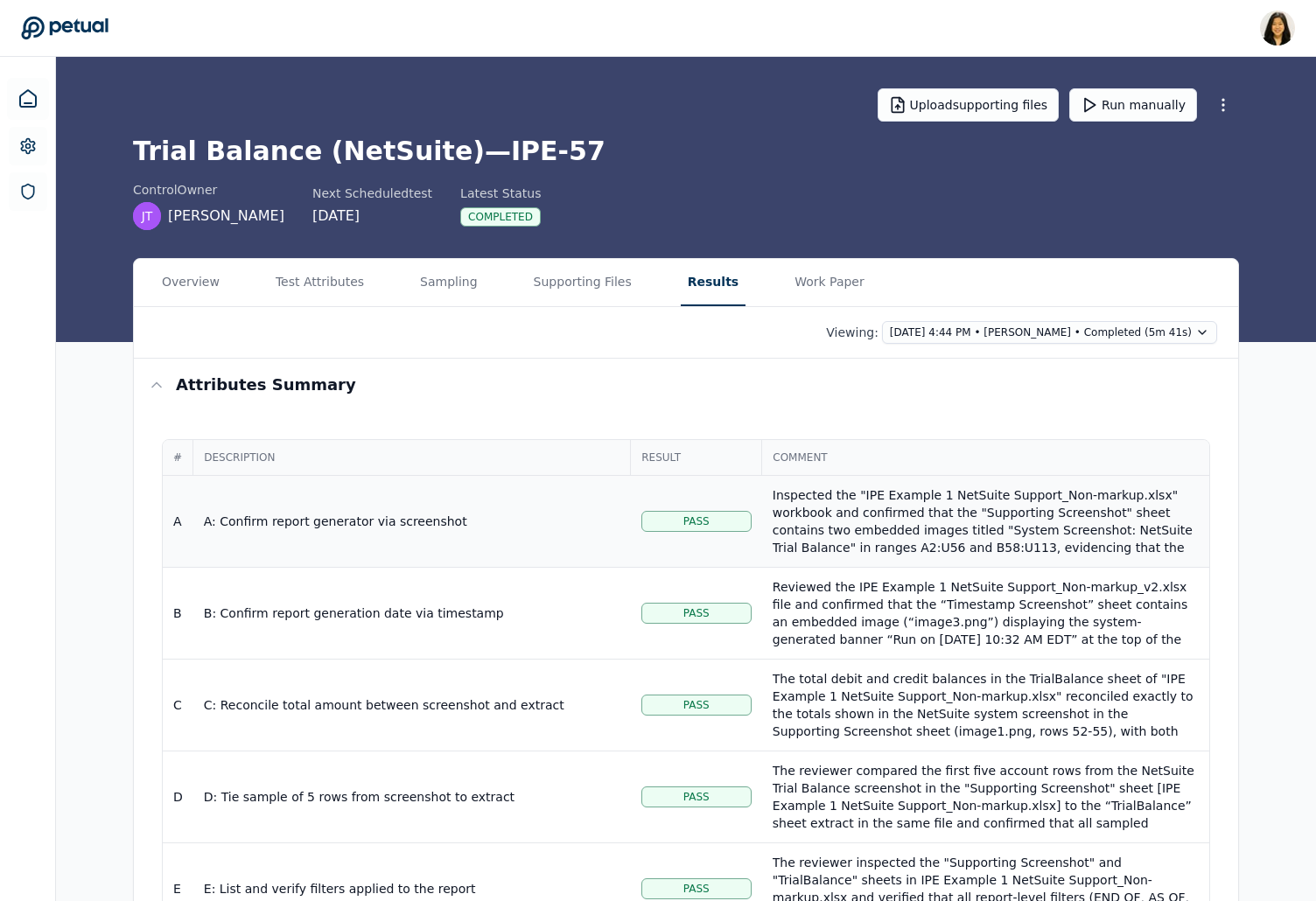
click at [547, 557] on td "A: Confirm report generator via screenshot" at bounding box center [412, 522] width 437 height 92
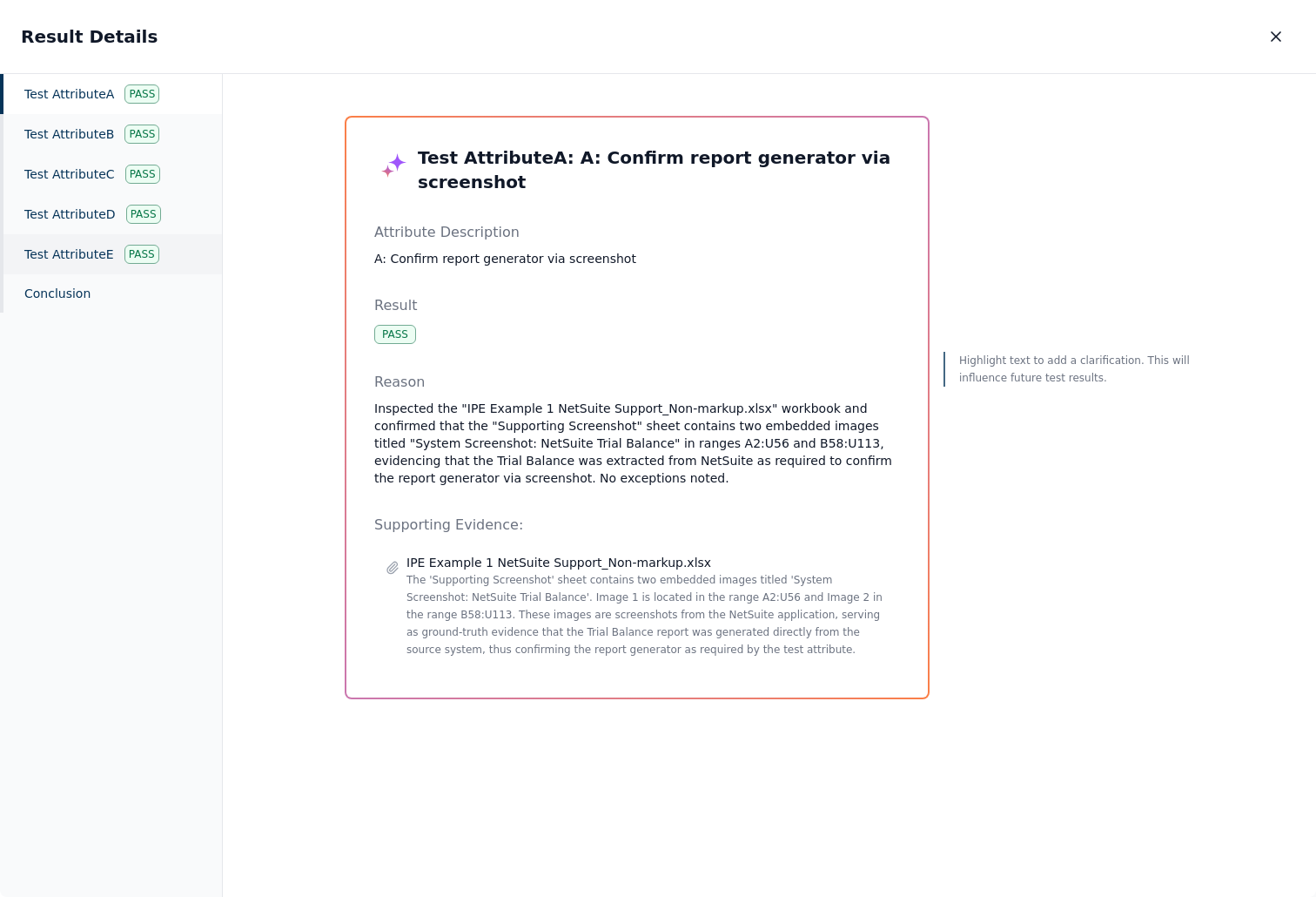
click at [71, 235] on div "Test Attribute E Pass" at bounding box center [111, 254] width 222 height 40
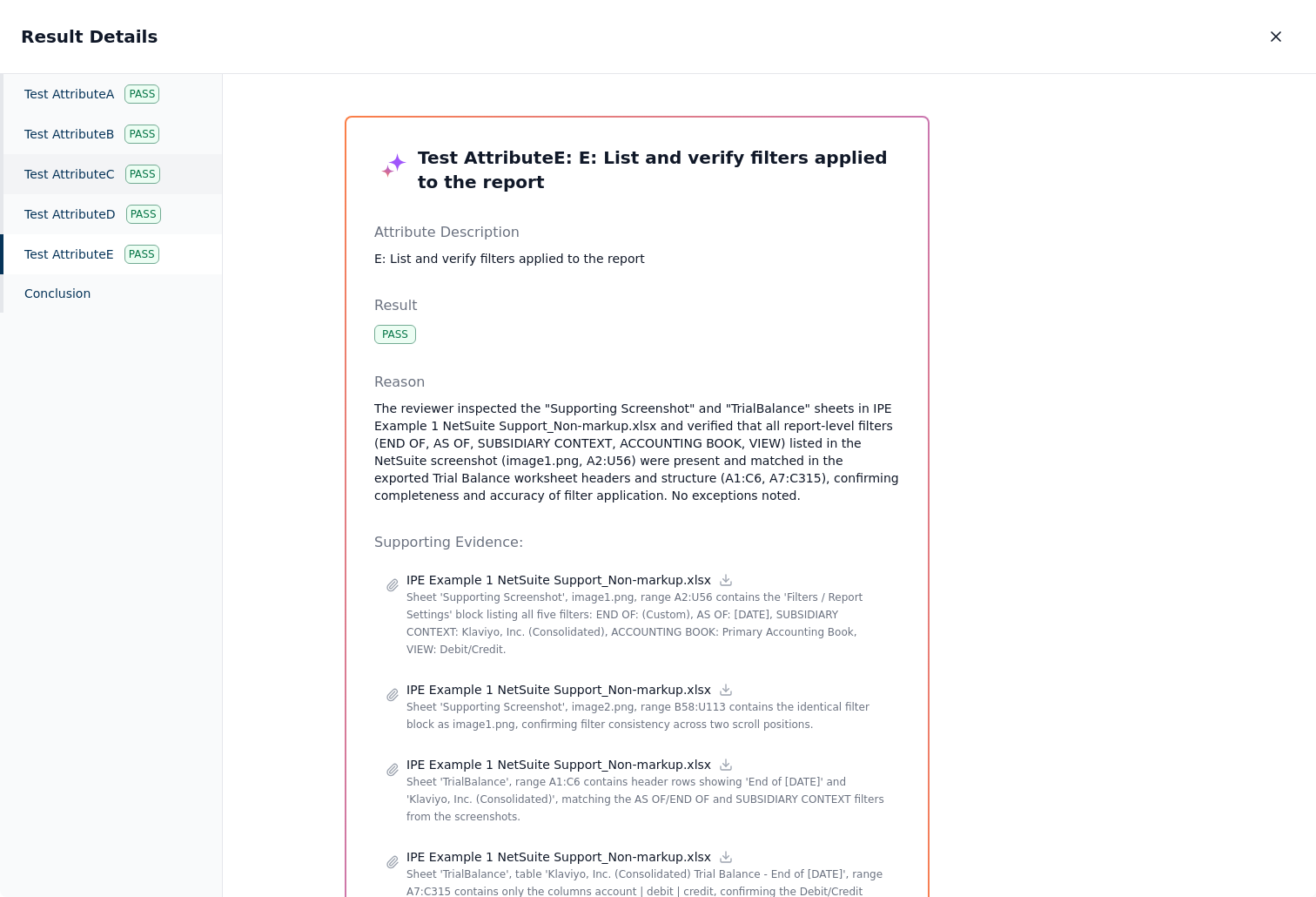
click at [85, 172] on div "Test Attribute C Pass" at bounding box center [111, 174] width 222 height 40
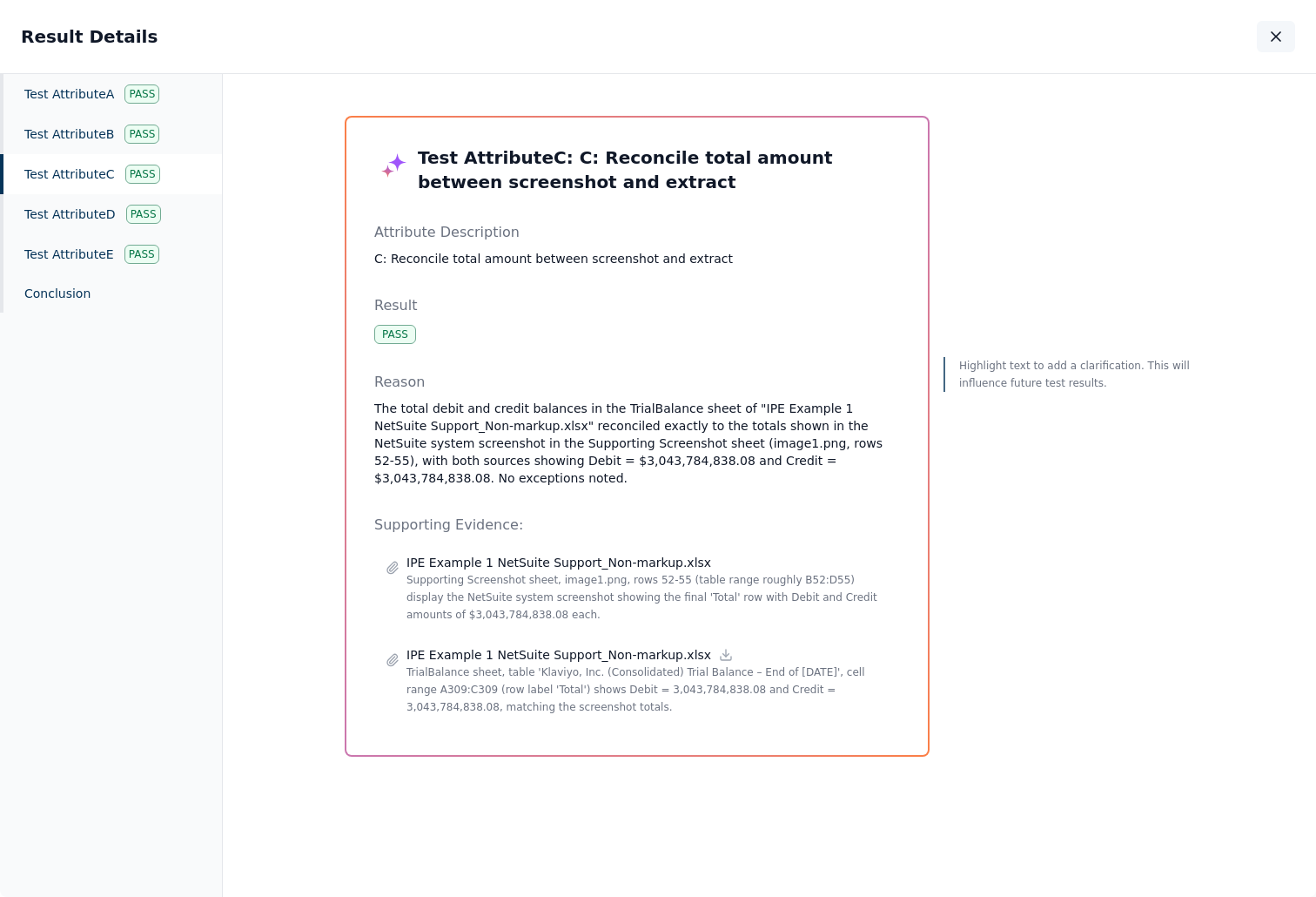
click at [1285, 37] on button "button" at bounding box center [1276, 37] width 39 height 32
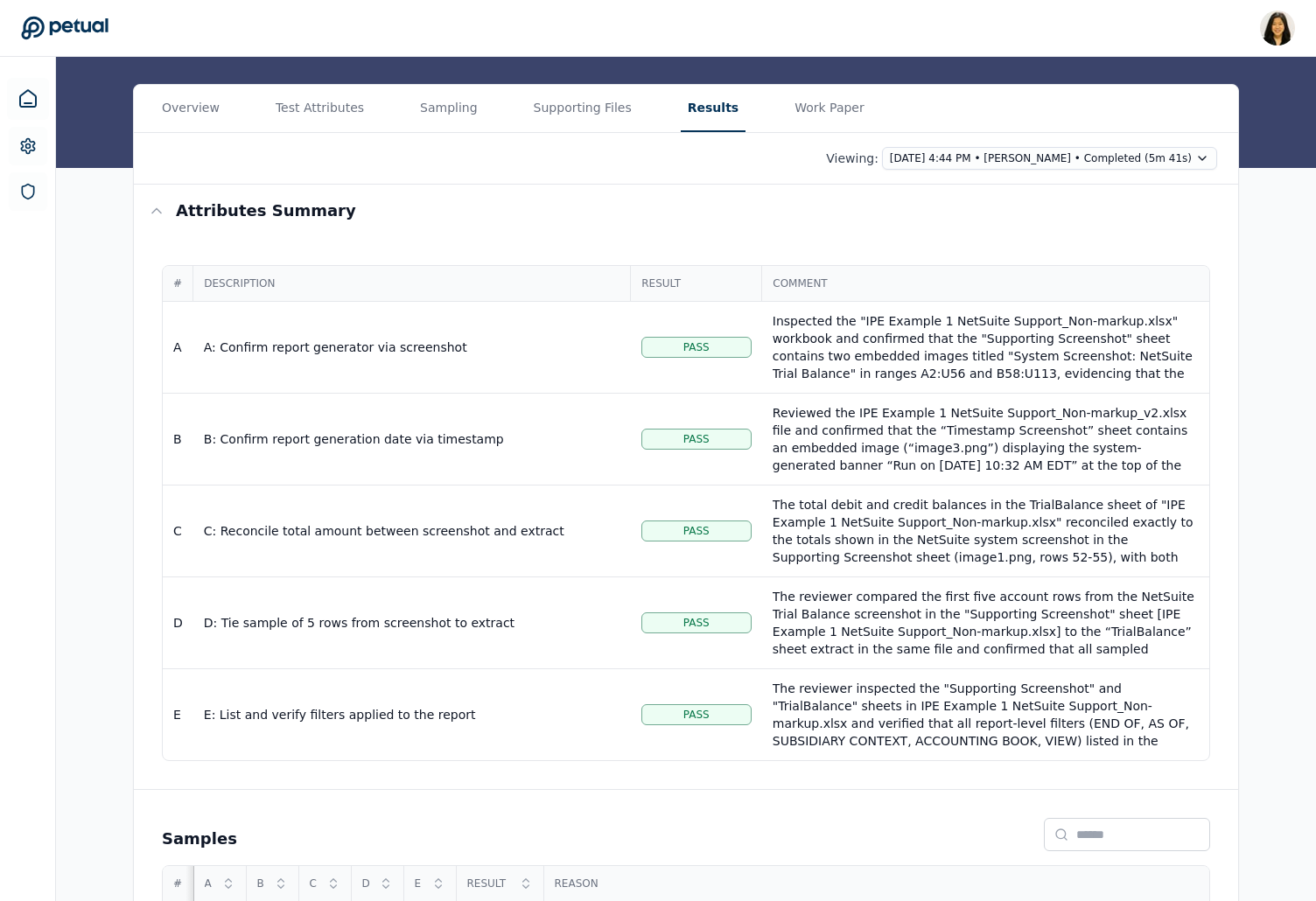
scroll to position [261, 0]
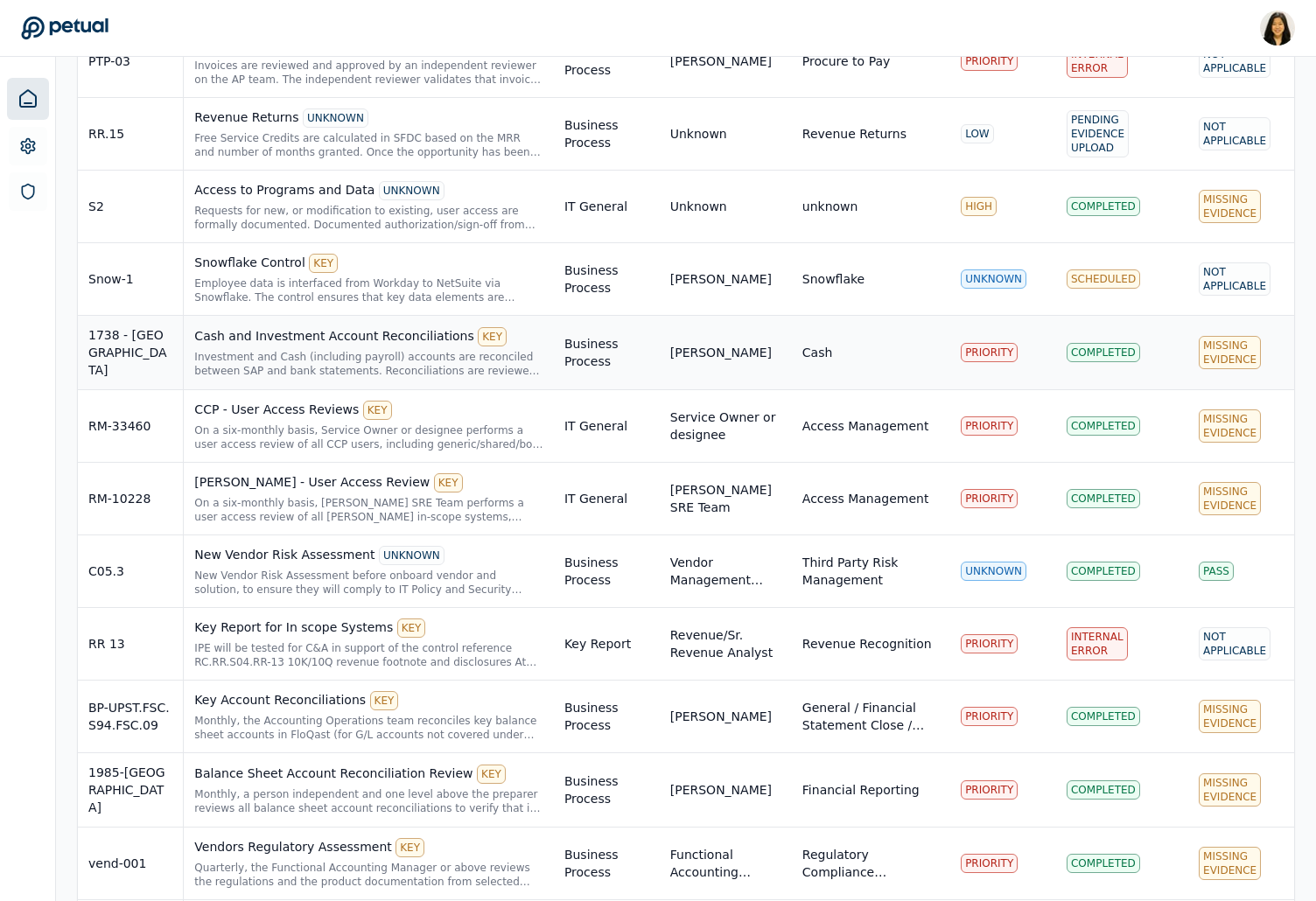
scroll to position [1523, 0]
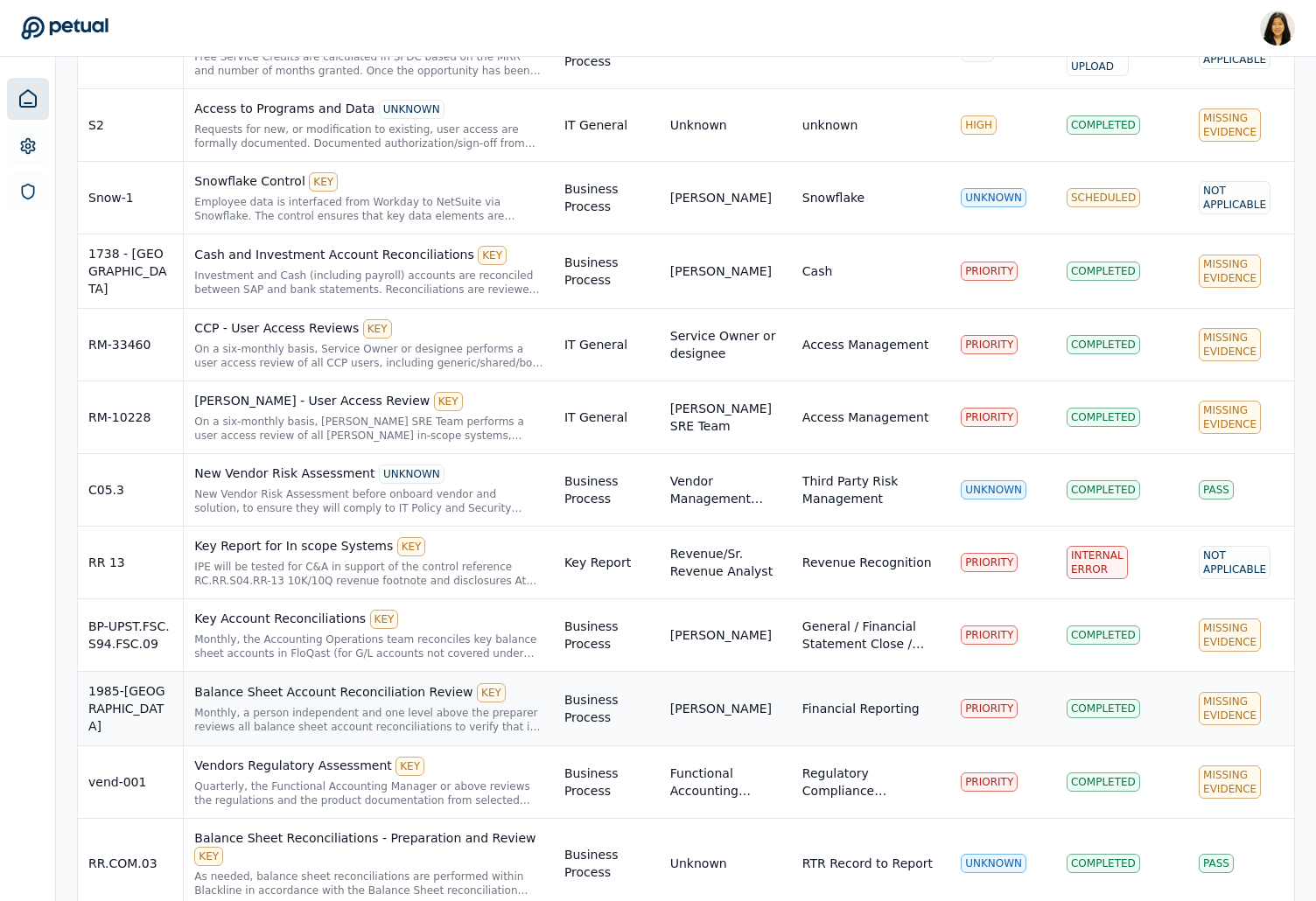
click at [427, 700] on div "Balance Sheet Account Reconciliation Review KEY Monthly, a person independent a…" at bounding box center [369, 708] width 349 height 50
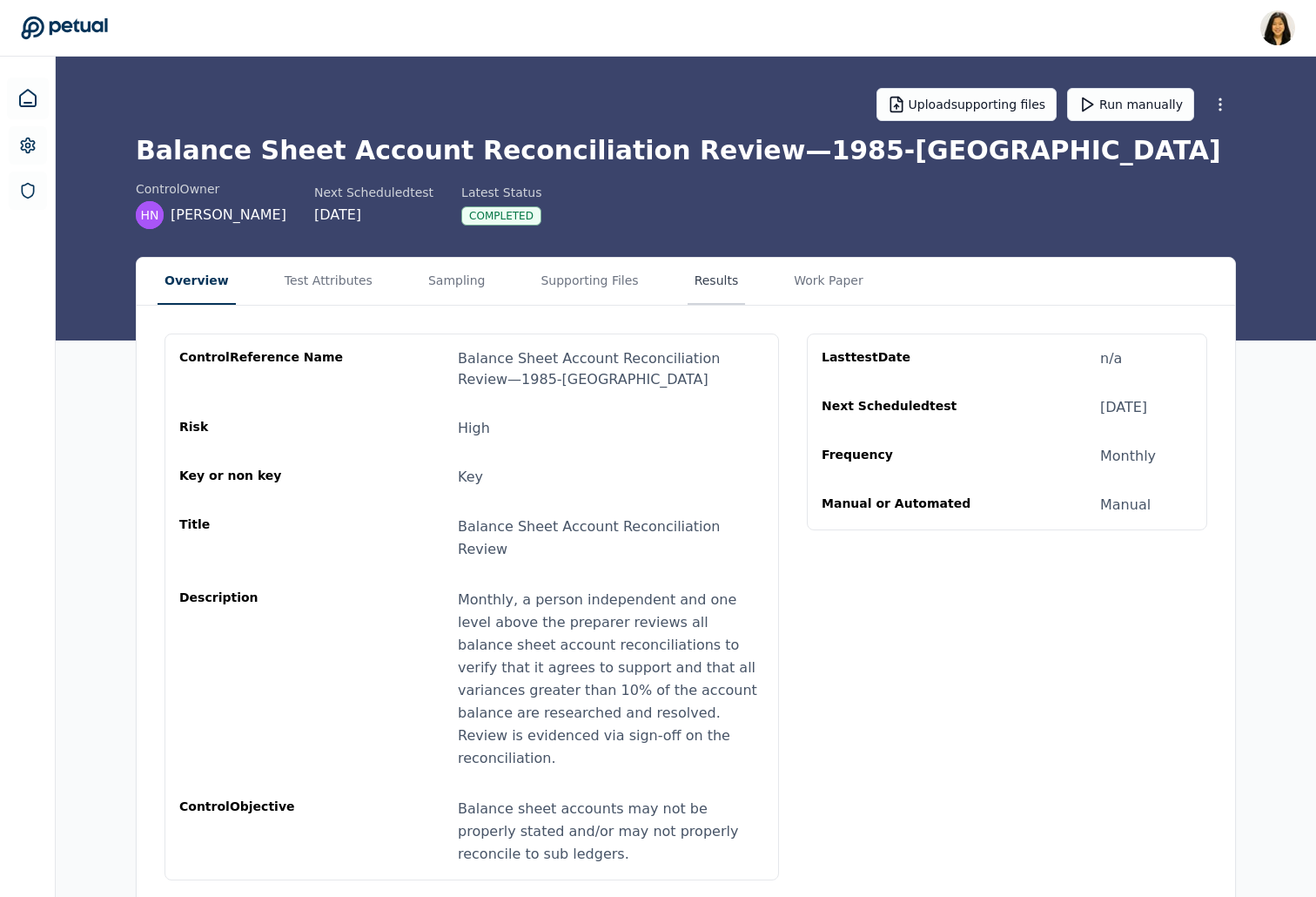
click at [687, 285] on button "Results" at bounding box center [716, 281] width 58 height 47
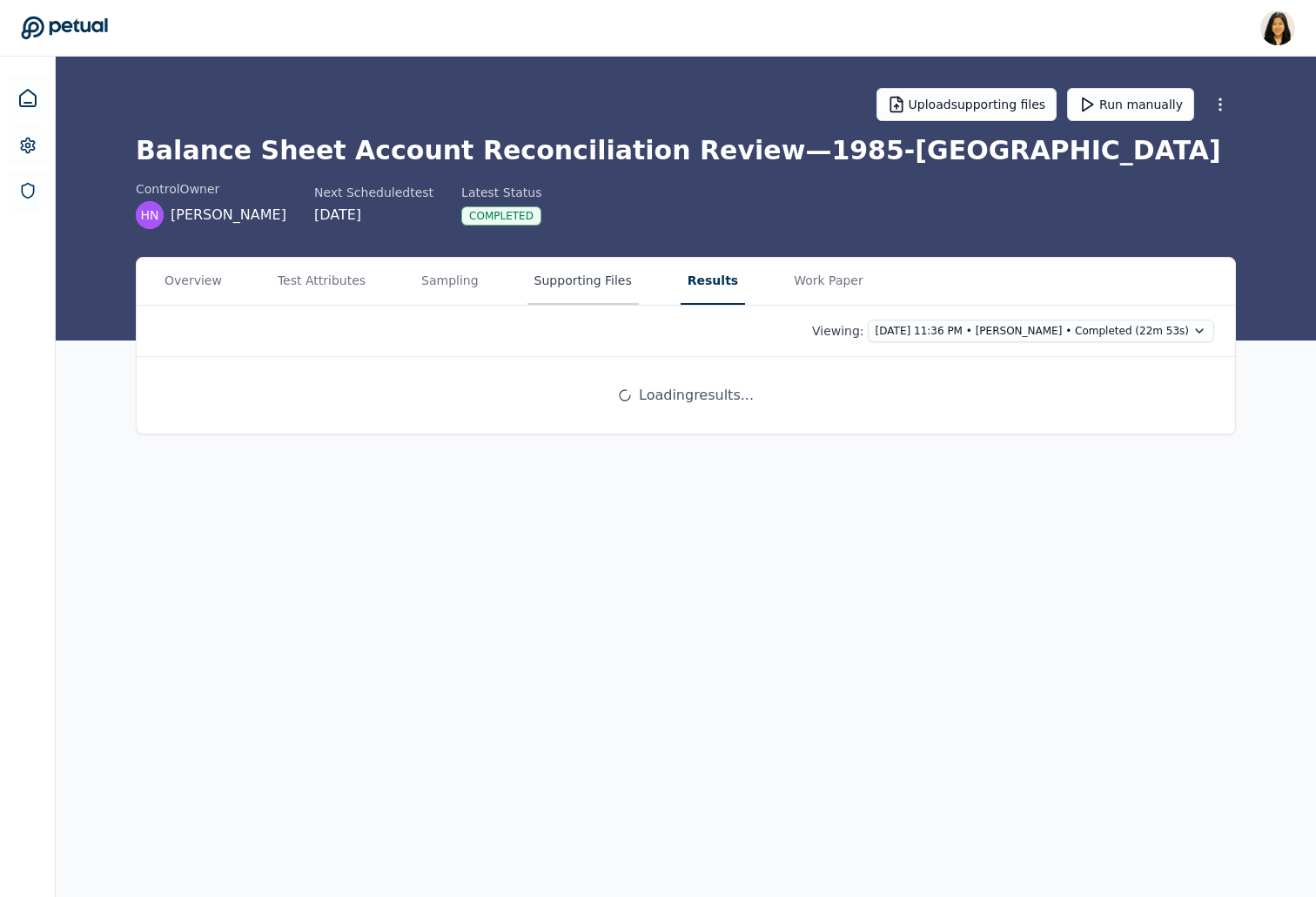
click at [588, 292] on button "Supporting Files" at bounding box center [583, 281] width 112 height 47
click at [684, 265] on button "Results" at bounding box center [712, 281] width 64 height 47
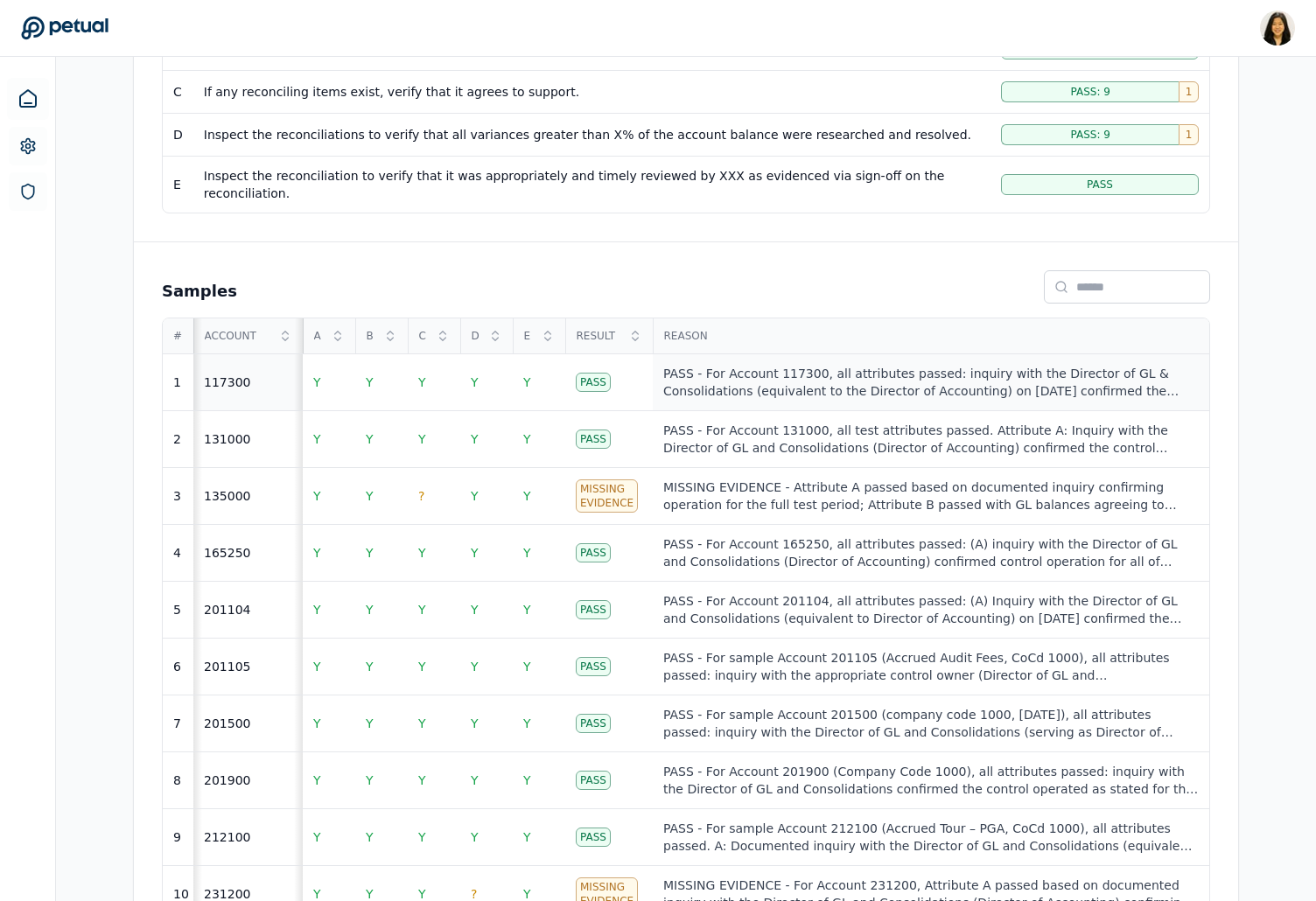
scroll to position [487, 0]
